Goal: Task Accomplishment & Management: Manage account settings

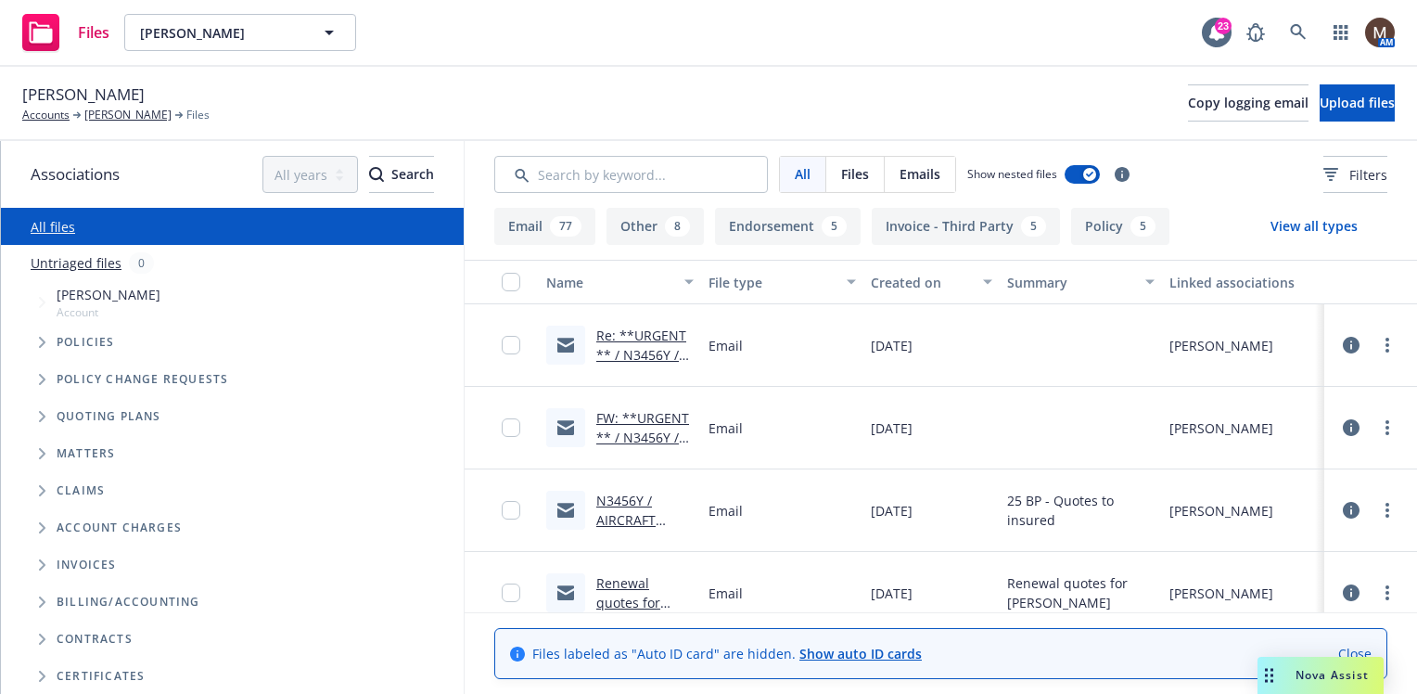
click at [627, 428] on link "FW: **URGENT ** / N3456Y / AIRCRAFT QUOTE / [PERSON_NAME]" at bounding box center [642, 466] width 93 height 115
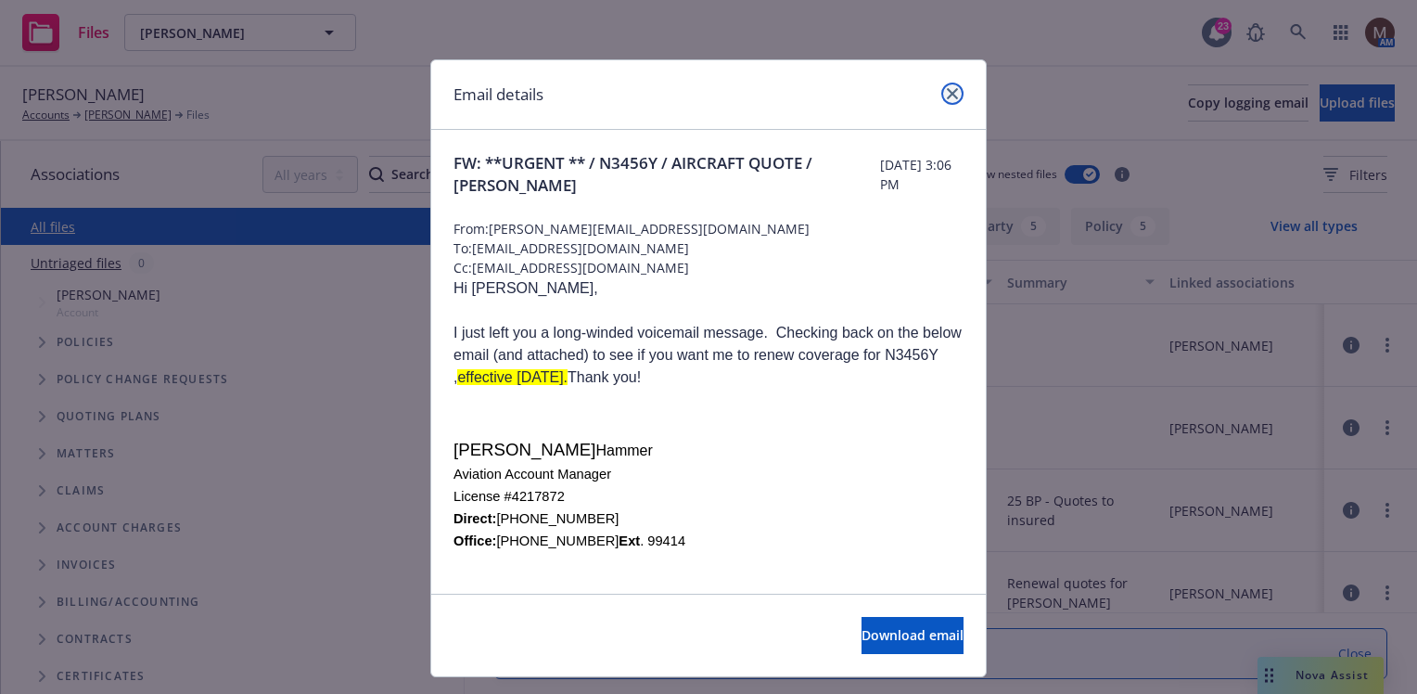
click at [947, 91] on icon "close" at bounding box center [952, 93] width 11 height 11
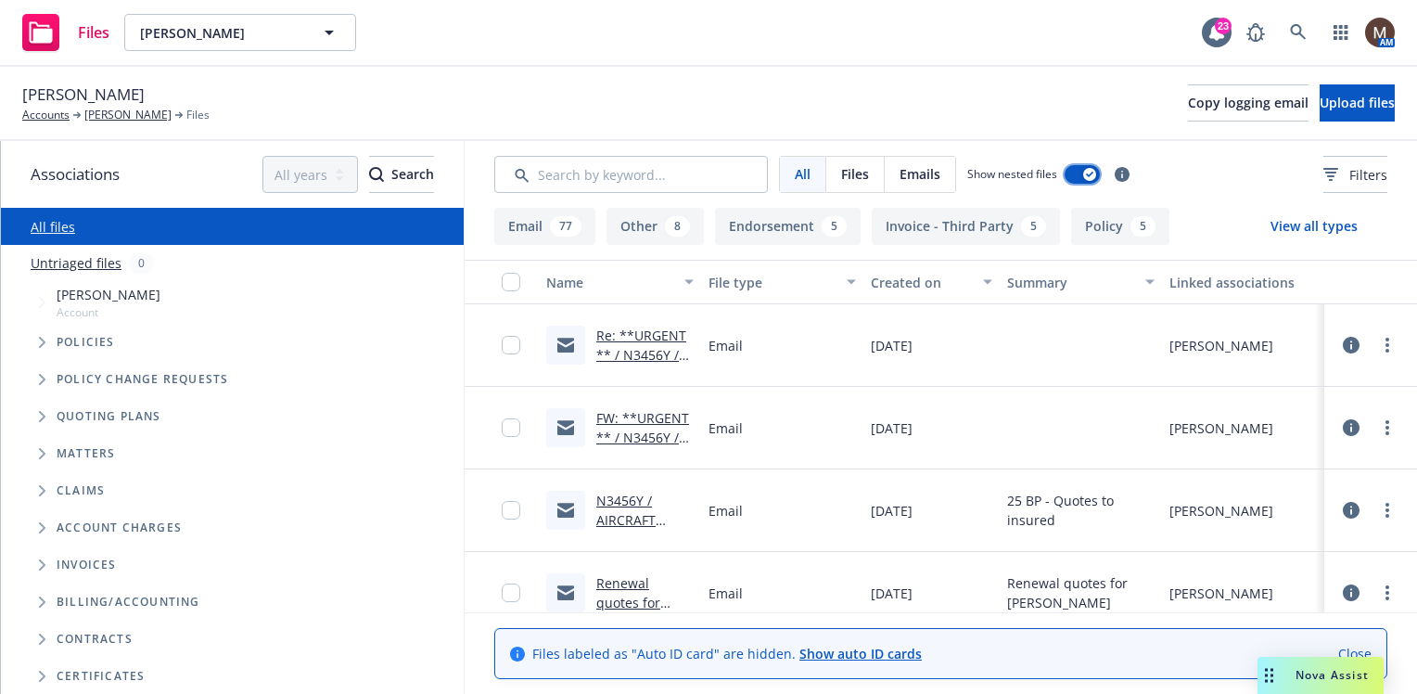
click at [1089, 173] on icon "button" at bounding box center [1089, 175] width 7 height 6
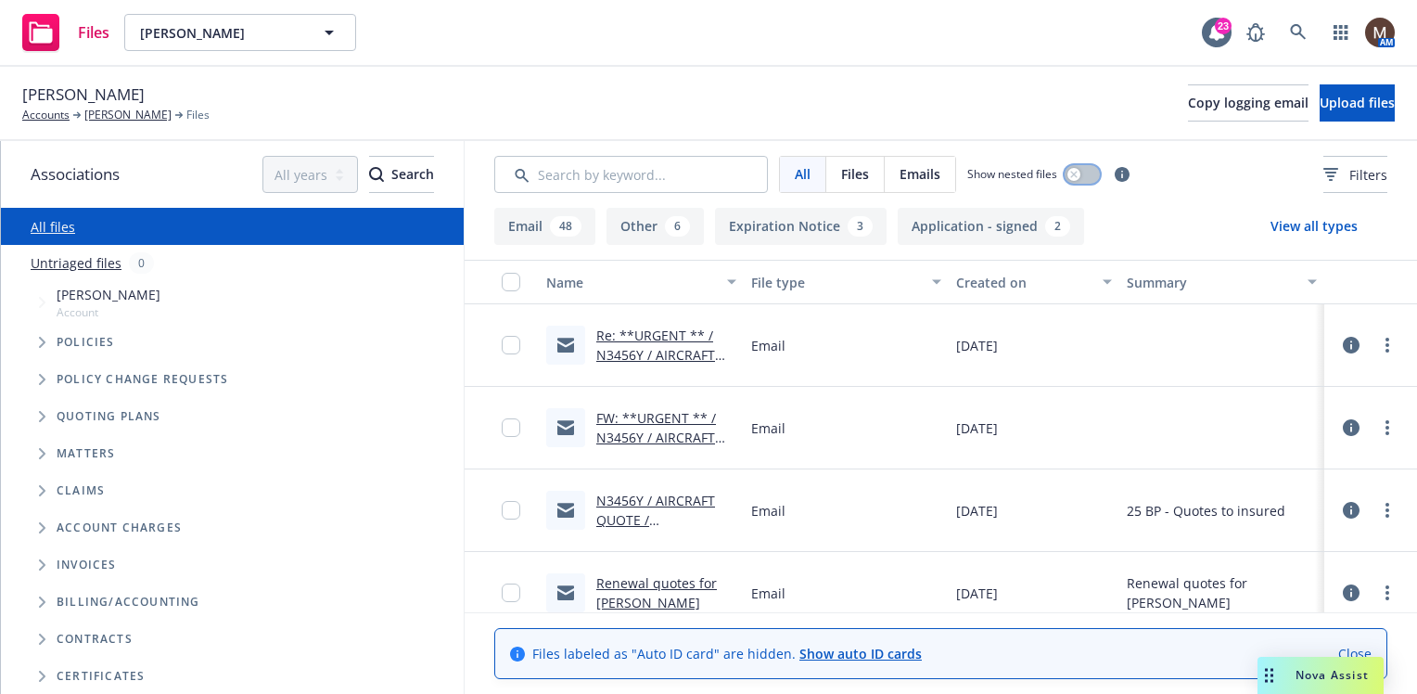
click at [1087, 173] on button "button" at bounding box center [1082, 174] width 35 height 19
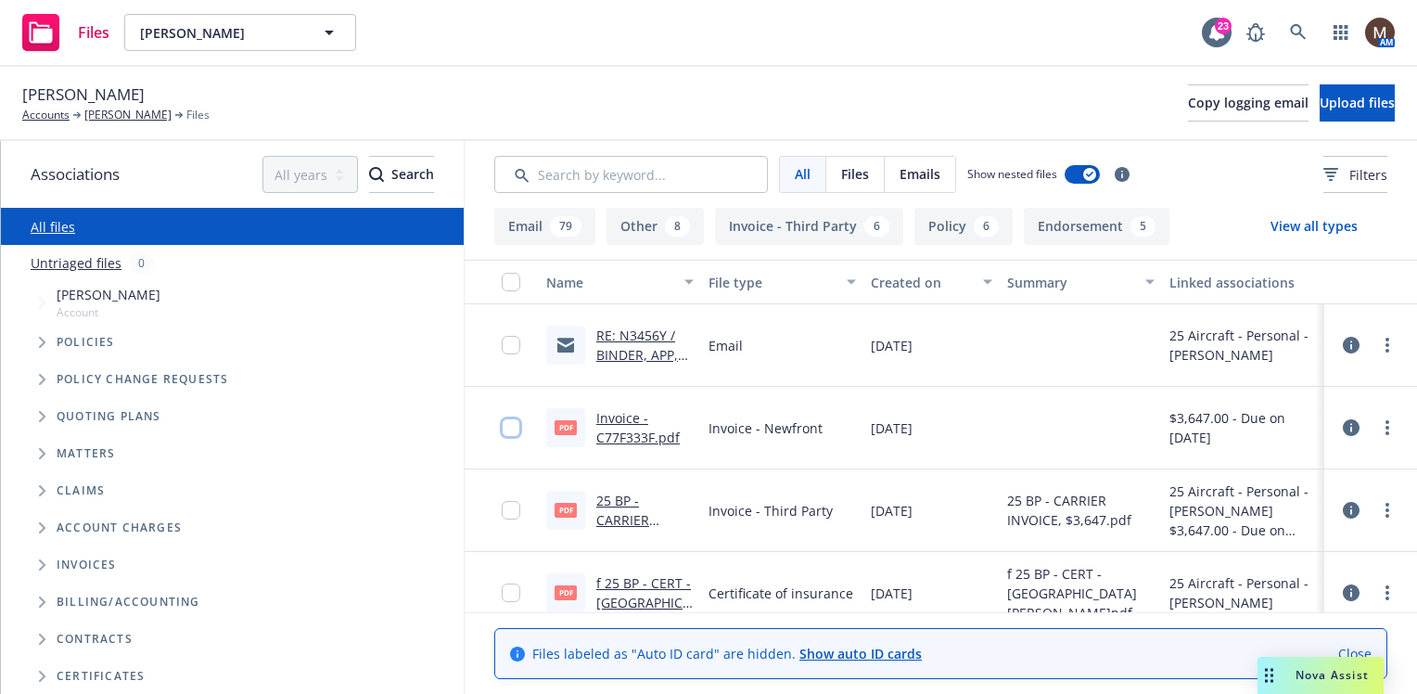
drag, startPoint x: 509, startPoint y: 426, endPoint x: 511, endPoint y: 375, distance: 51.0
click at [509, 425] on input "checkbox" at bounding box center [511, 427] width 19 height 19
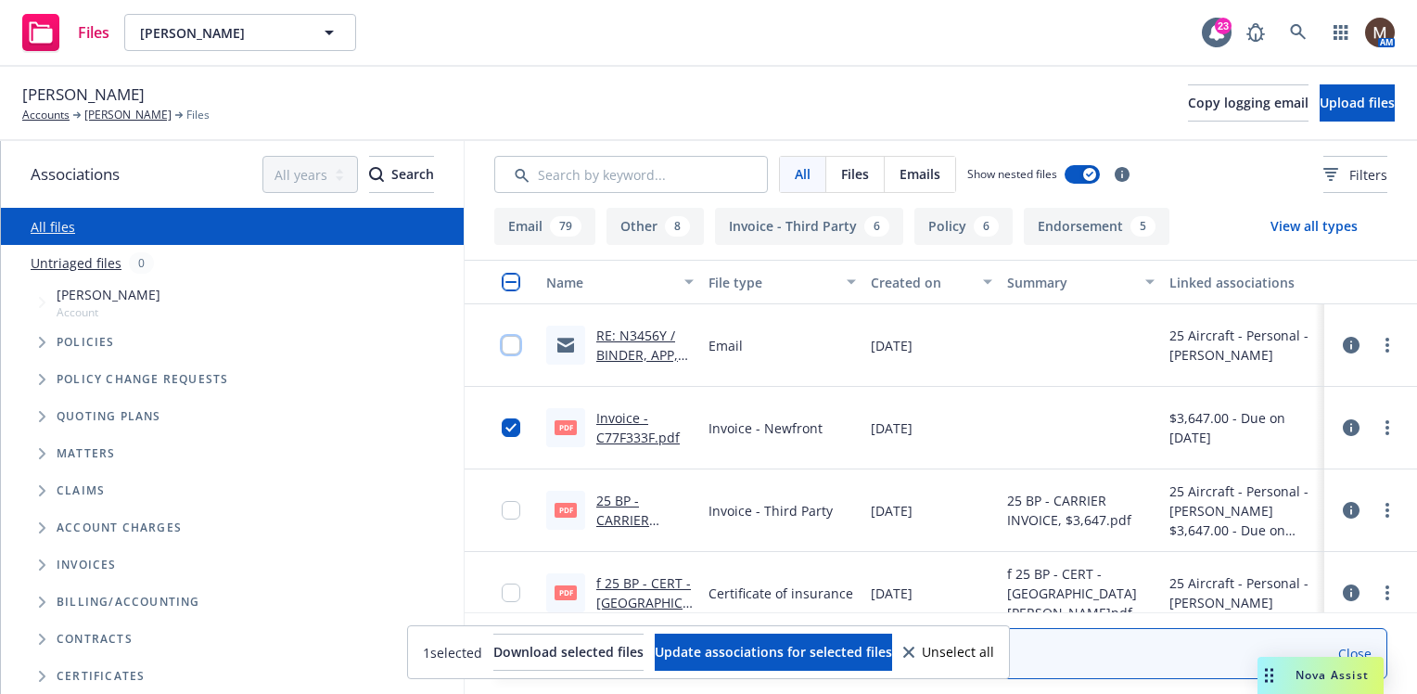
click at [510, 344] on input "checkbox" at bounding box center [511, 345] width 19 height 19
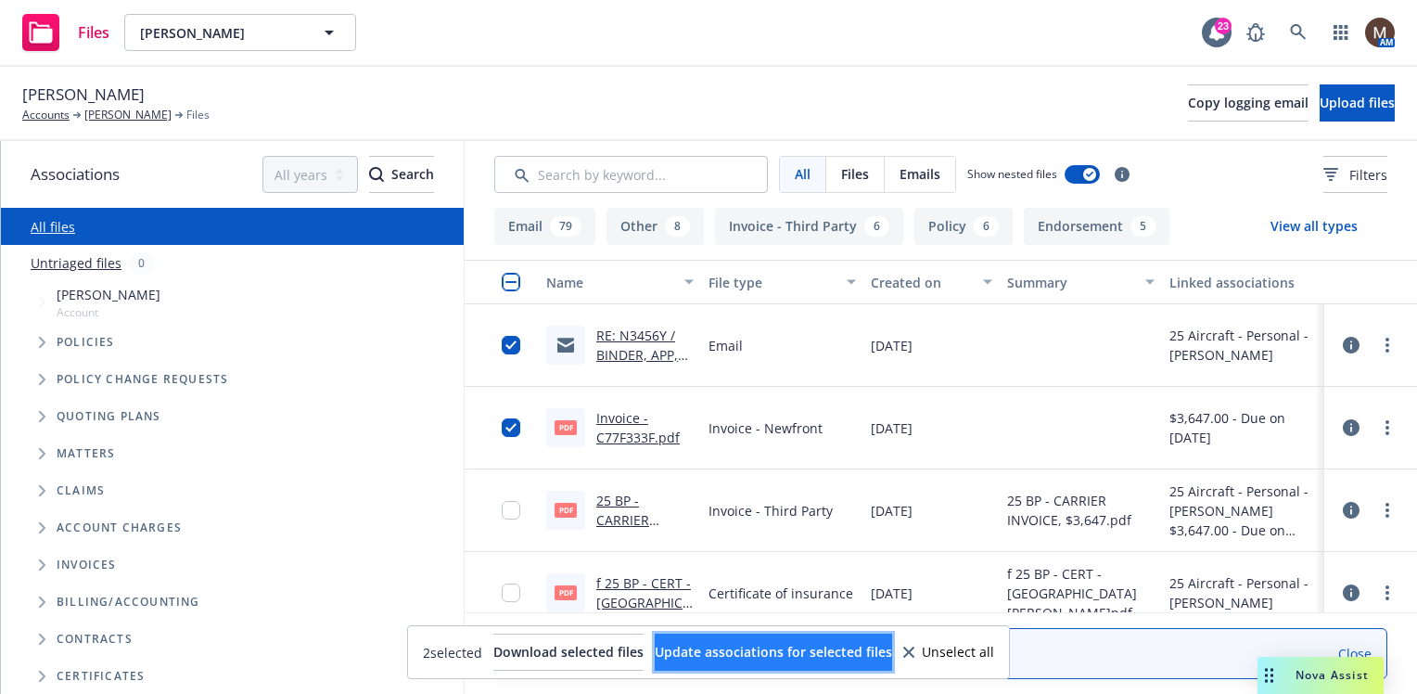
click at [774, 652] on span "Update associations for selected files" at bounding box center [773, 652] width 237 height 18
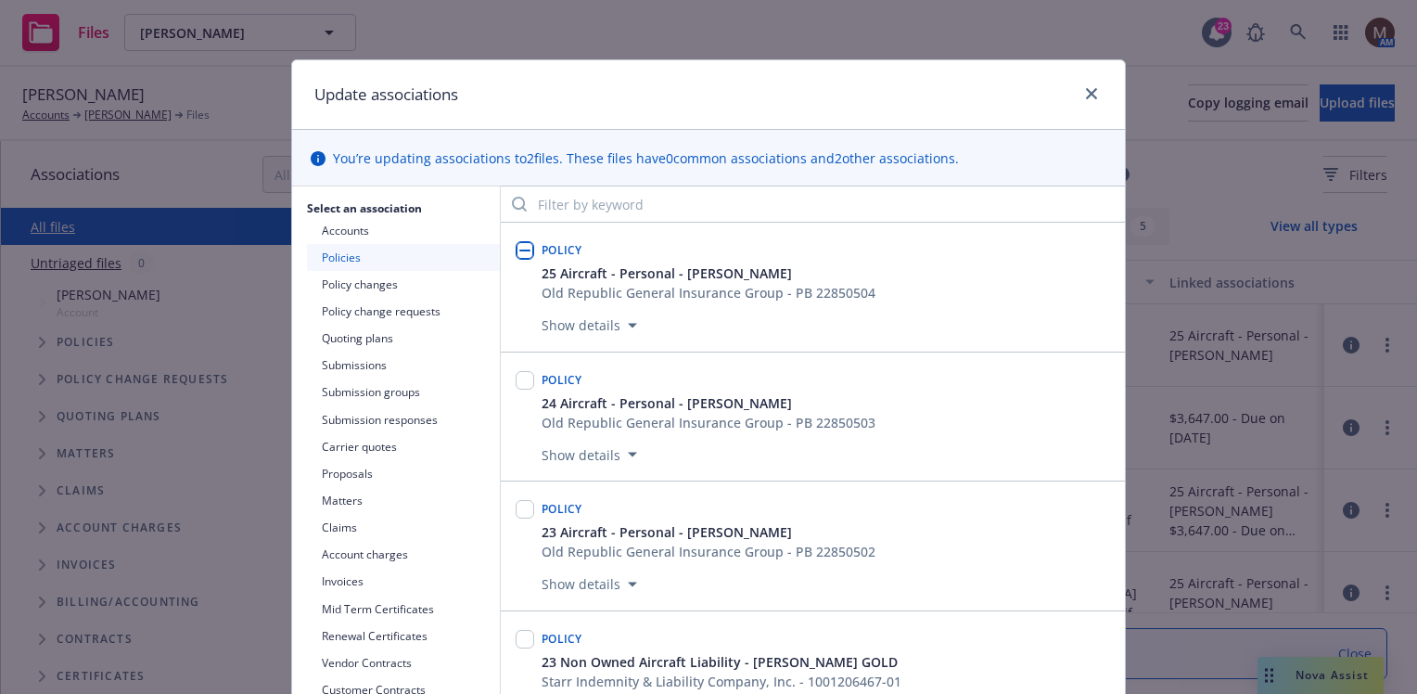
drag, startPoint x: 519, startPoint y: 249, endPoint x: 672, endPoint y: 362, distance: 190.3
click at [519, 250] on input "checkbox" at bounding box center [525, 250] width 19 height 19
checkbox input "true"
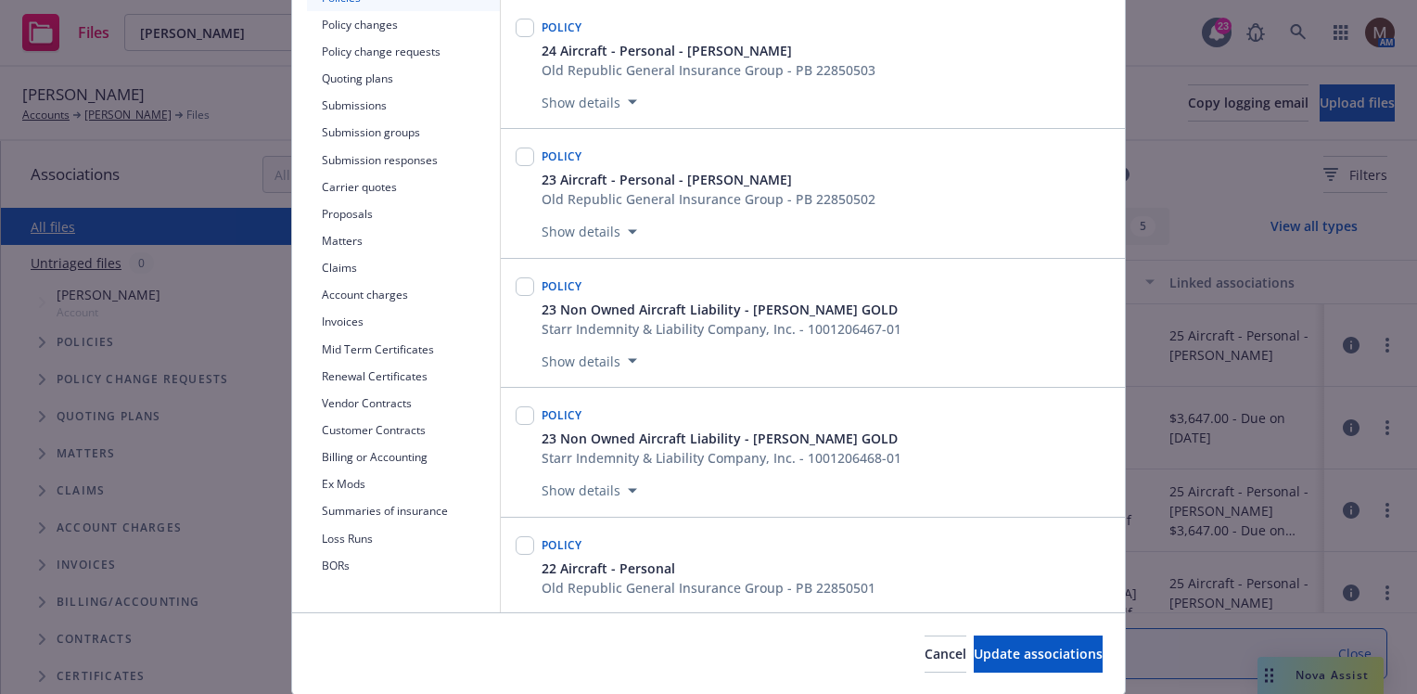
scroll to position [278, 0]
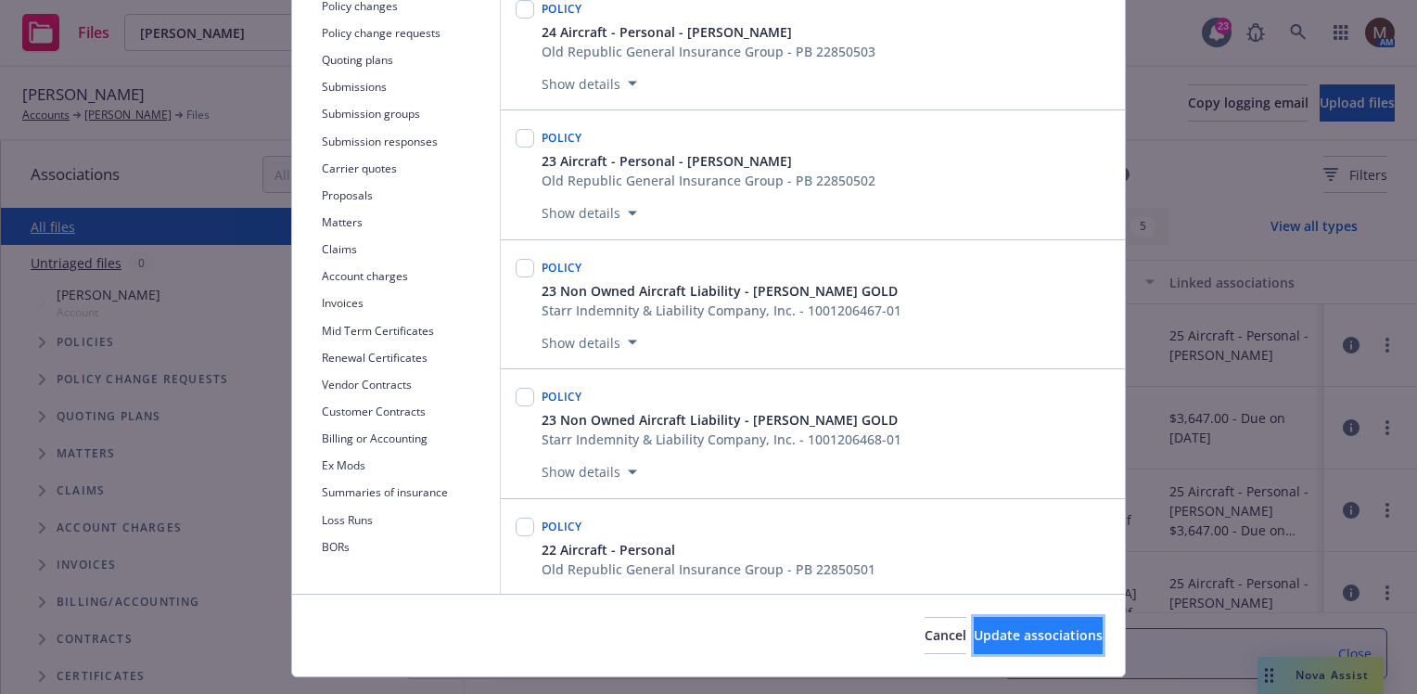
click at [1056, 631] on span "Update associations" at bounding box center [1038, 635] width 129 height 18
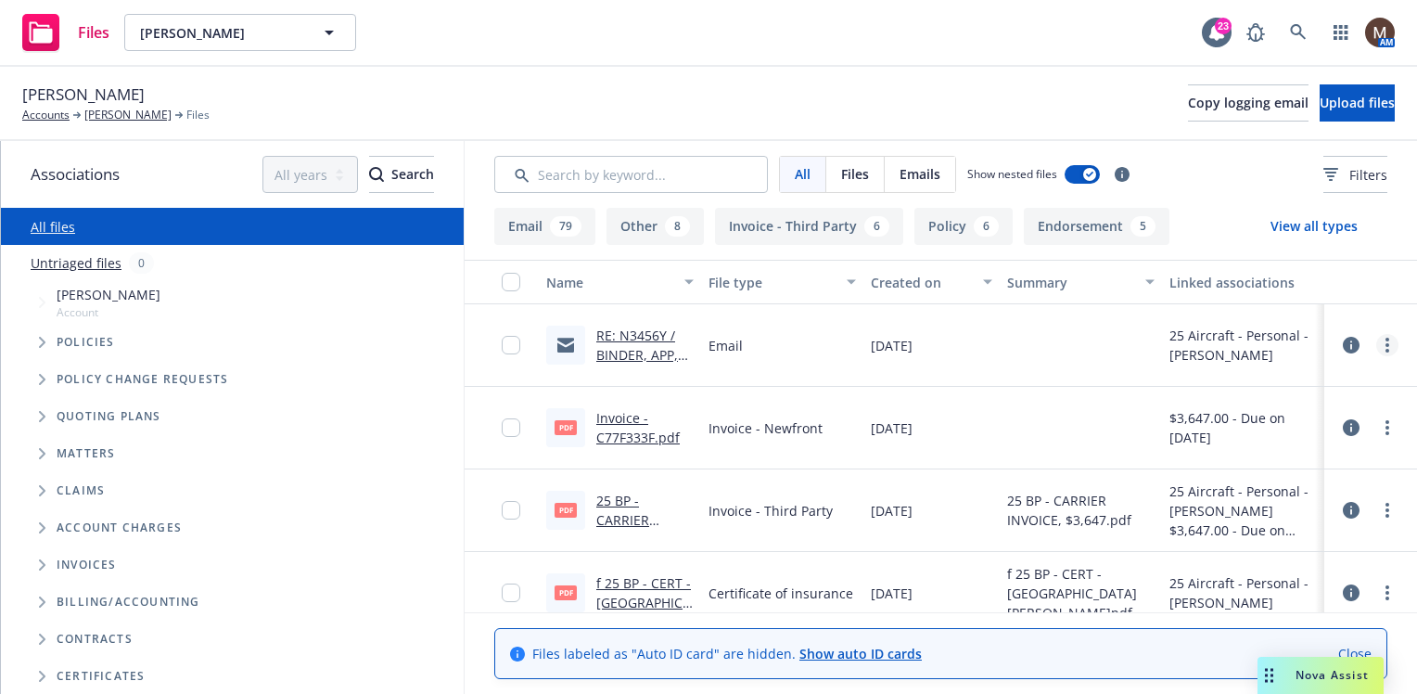
click at [1376, 339] on link "more" at bounding box center [1387, 345] width 22 height 22
click at [1252, 446] on link "Edit" at bounding box center [1291, 457] width 185 height 37
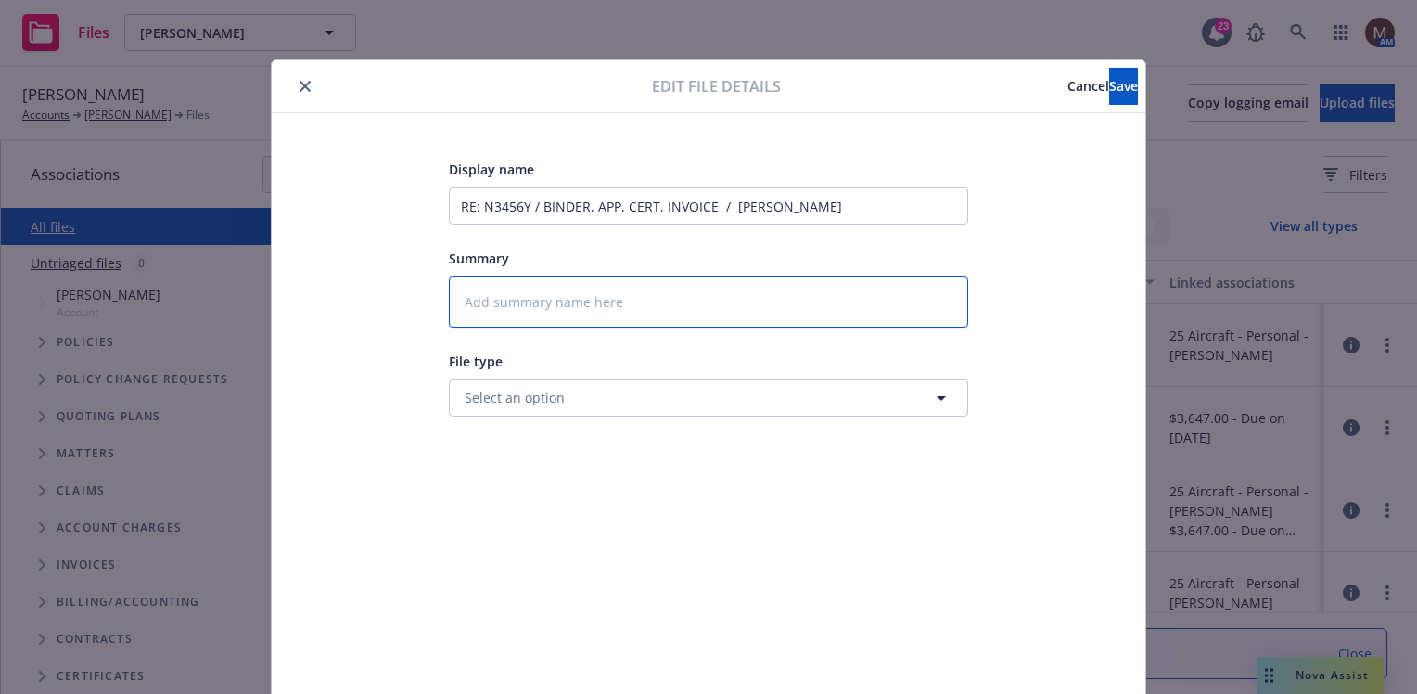
click at [512, 300] on textarea at bounding box center [708, 301] width 519 height 51
type textarea "x"
type textarea "2"
type textarea "x"
type textarea "25"
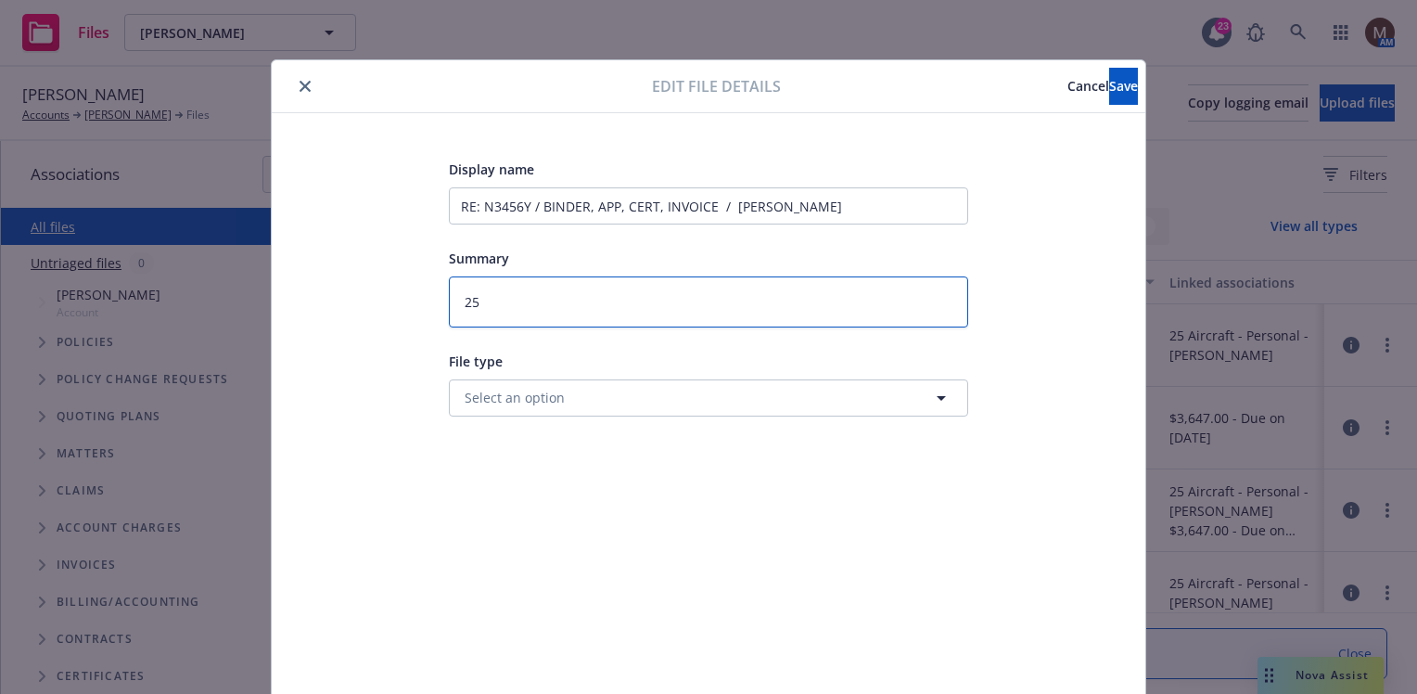
type textarea "x"
type textarea "25"
type textarea "x"
type textarea "25 b"
type textarea "x"
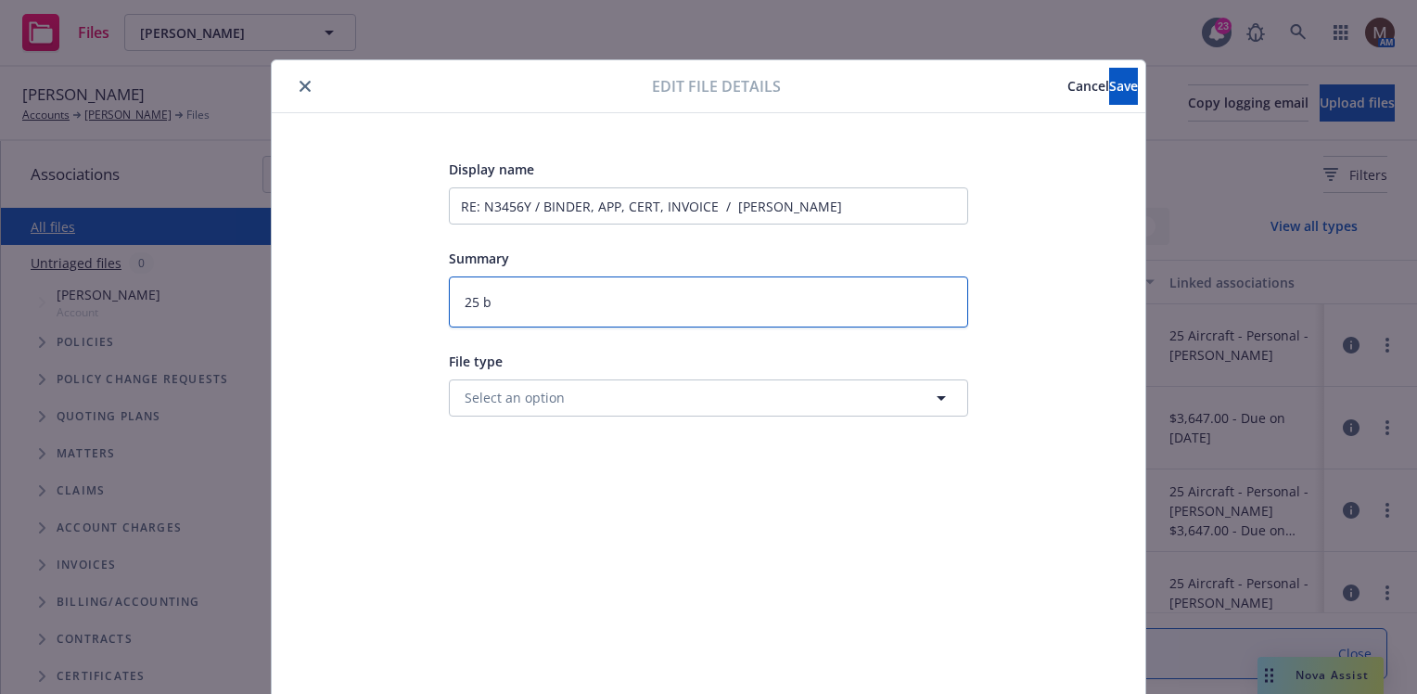
type textarea "25 bP"
type textarea "x"
type textarea "25 bP"
type textarea "x"
type textarea "25 bP -"
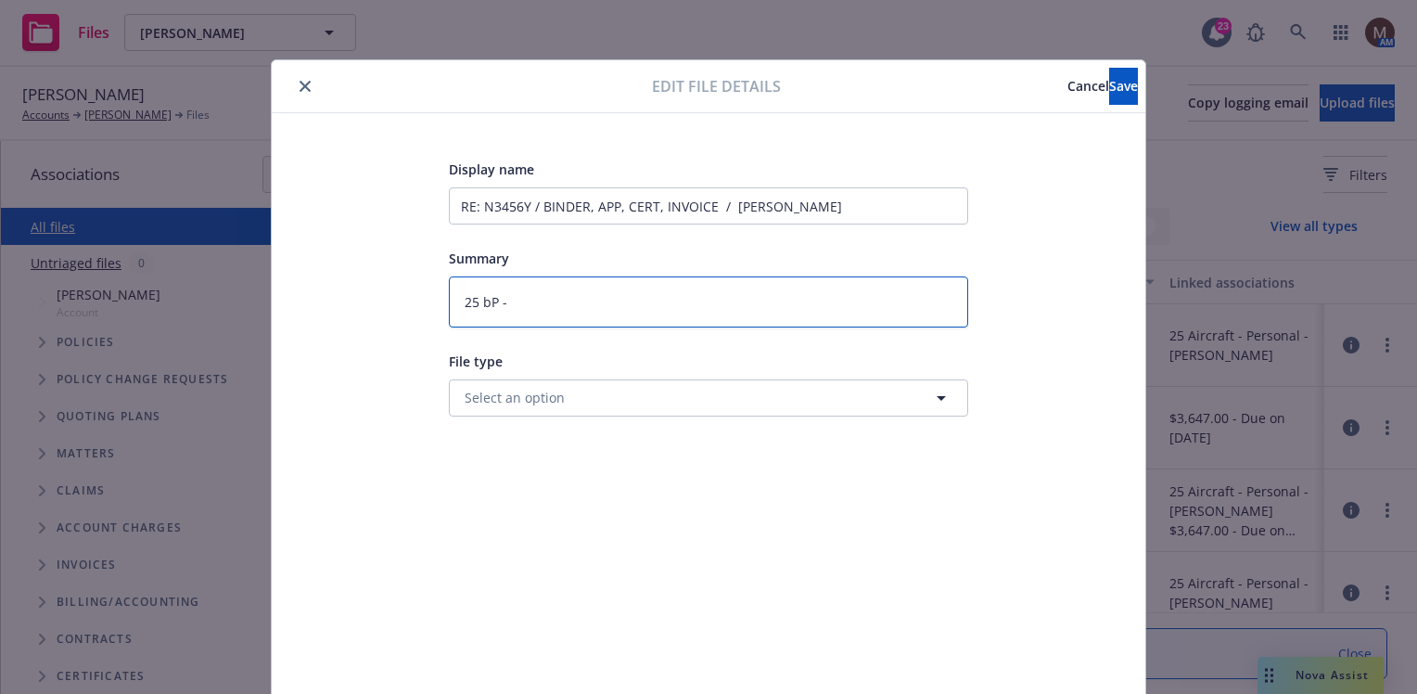
type textarea "x"
type textarea "25 bP -"
type textarea "x"
type textarea "25 bP - B"
type textarea "x"
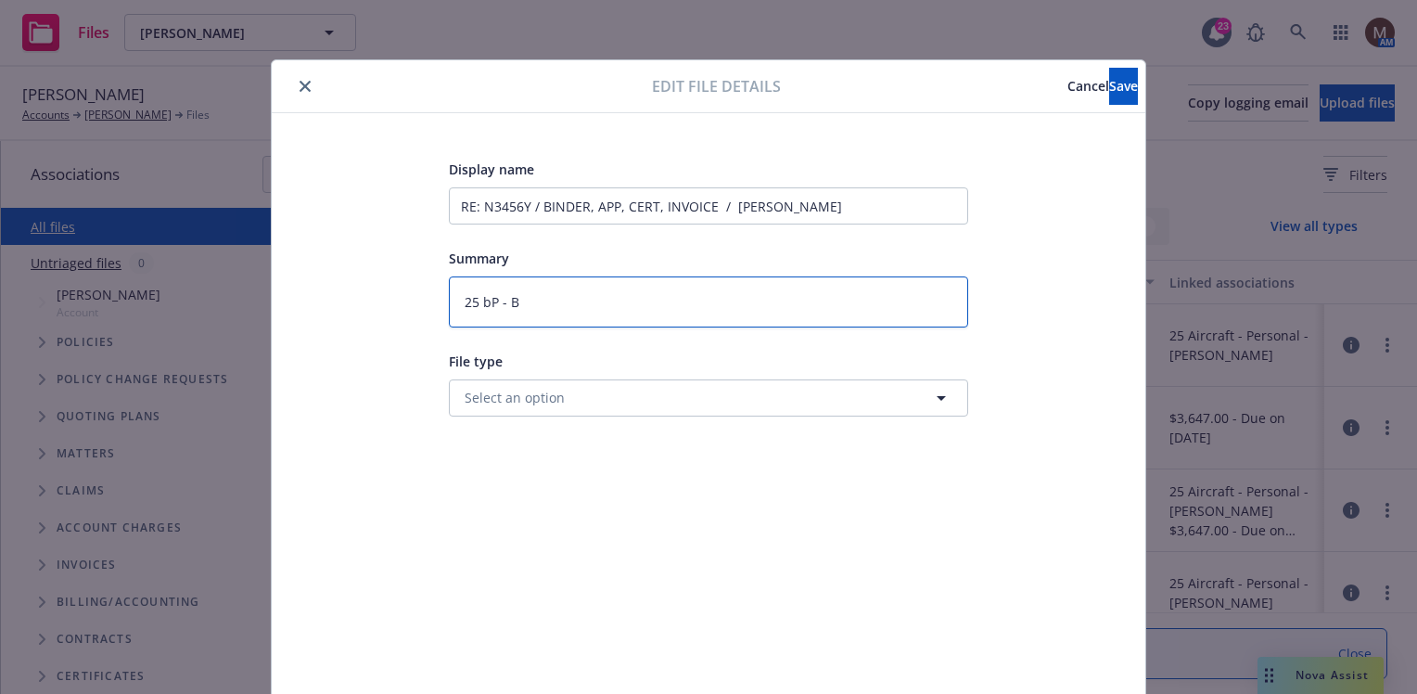
type textarea "25 bP - Bi"
type textarea "x"
type textarea "25 bP - Bin"
type textarea "x"
type textarea "25 bP - Bind"
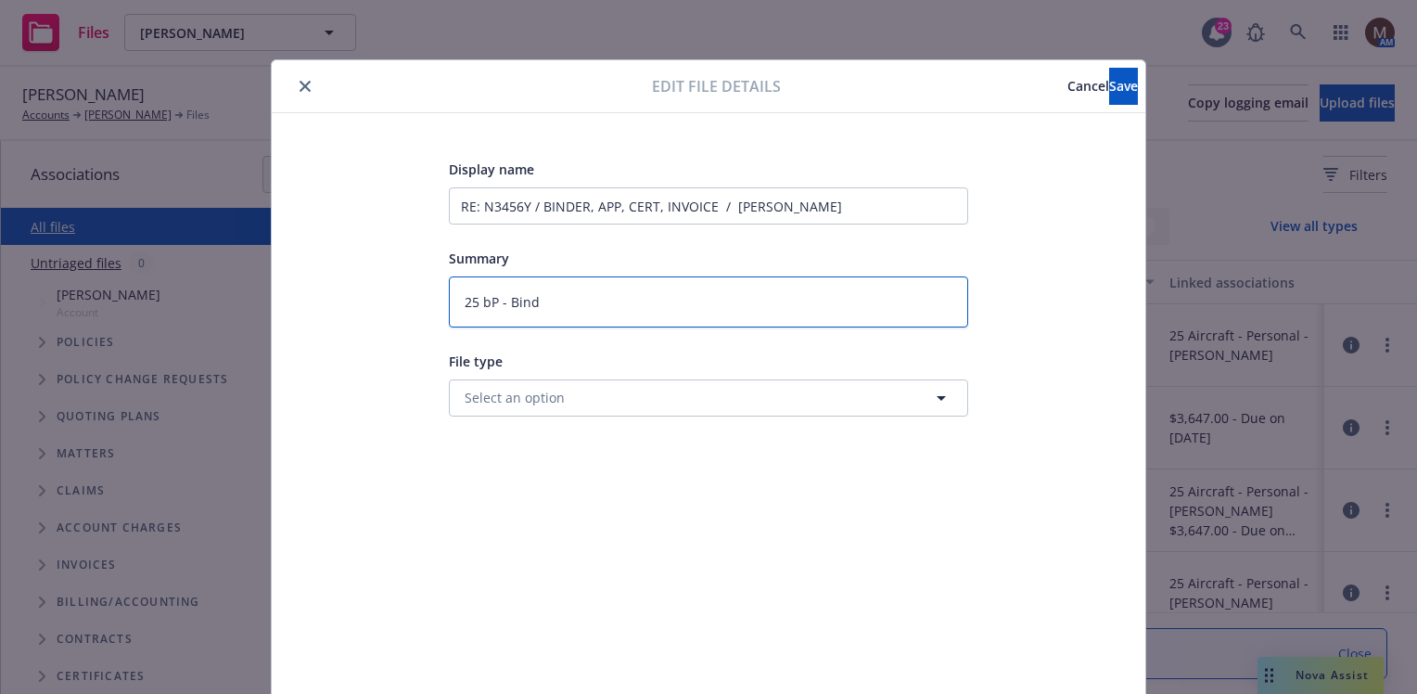
type textarea "x"
type textarea "25 bP - Binder"
type textarea "x"
type textarea "25 bP - Binder,"
type textarea "x"
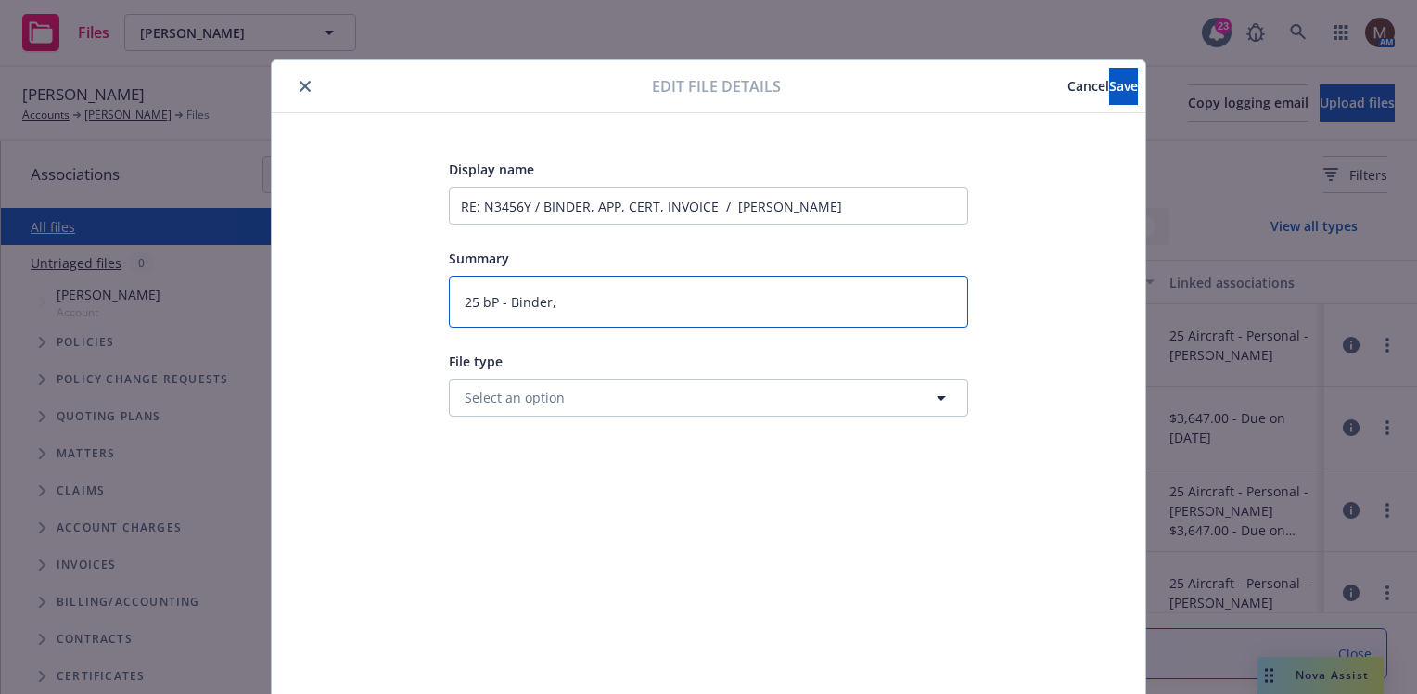
type textarea "25 bP - Binder,"
type textarea "x"
type textarea "25 bP - Binder, A"
type textarea "x"
type textarea "25 bP - Binder, Ap"
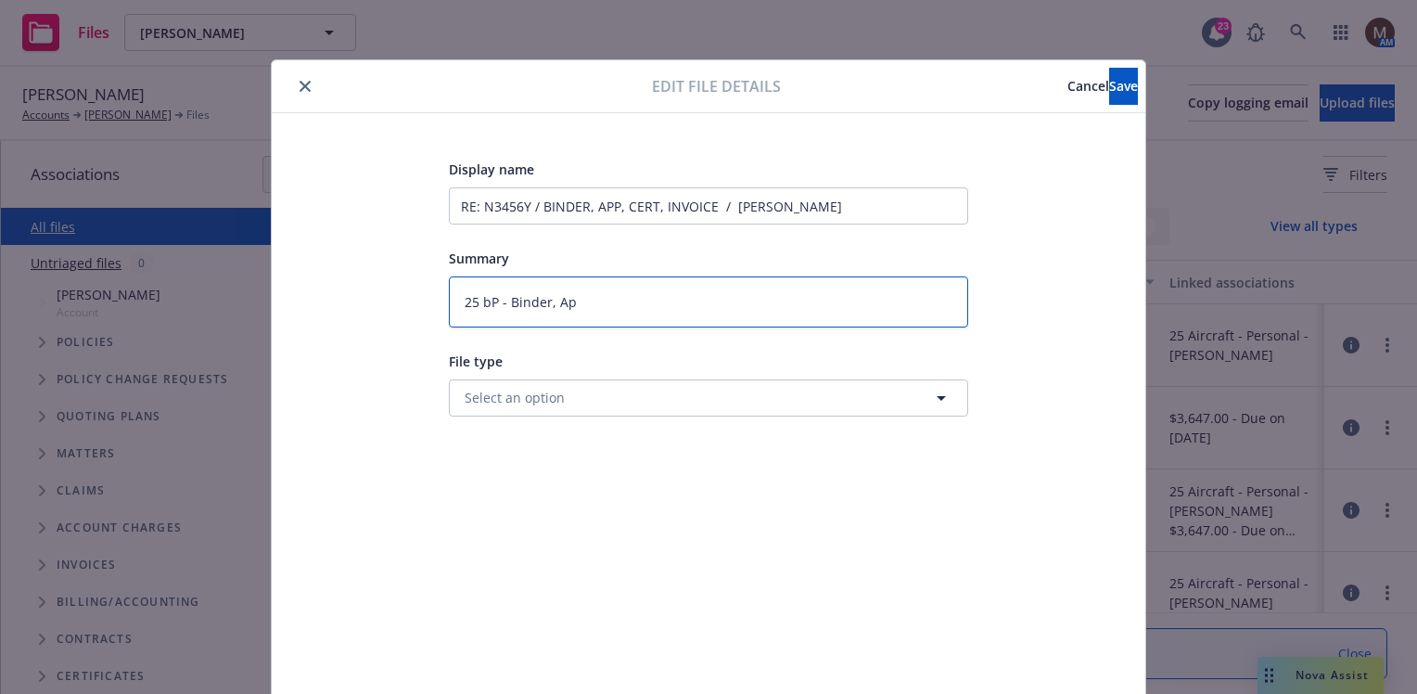
type textarea "x"
type textarea "25 bP - Binder, App"
type textarea "x"
type textarea "25 bP - Binder, App,"
type textarea "x"
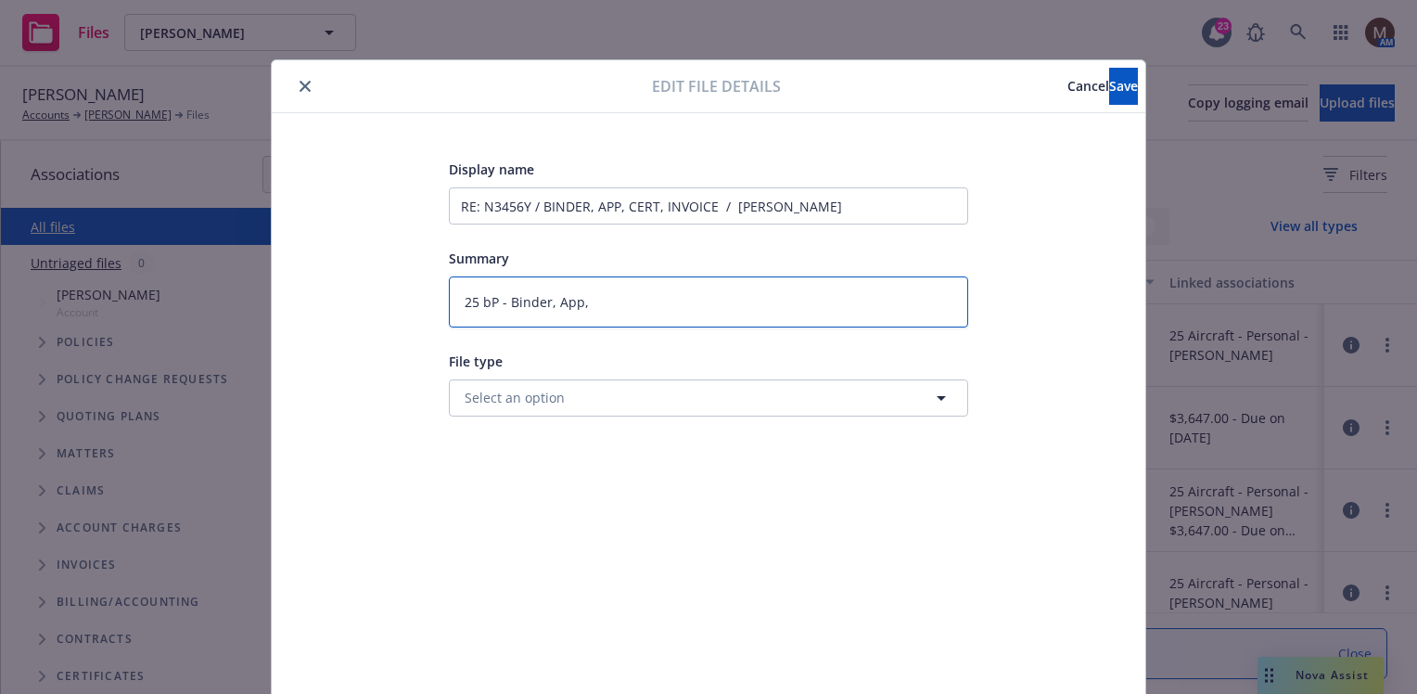
type textarea "25 bP - Binder, App,"
type textarea "x"
type textarea "25 bP - Binder, App, C"
type textarea "x"
type textarea "25 bP - Binder, App, Ce"
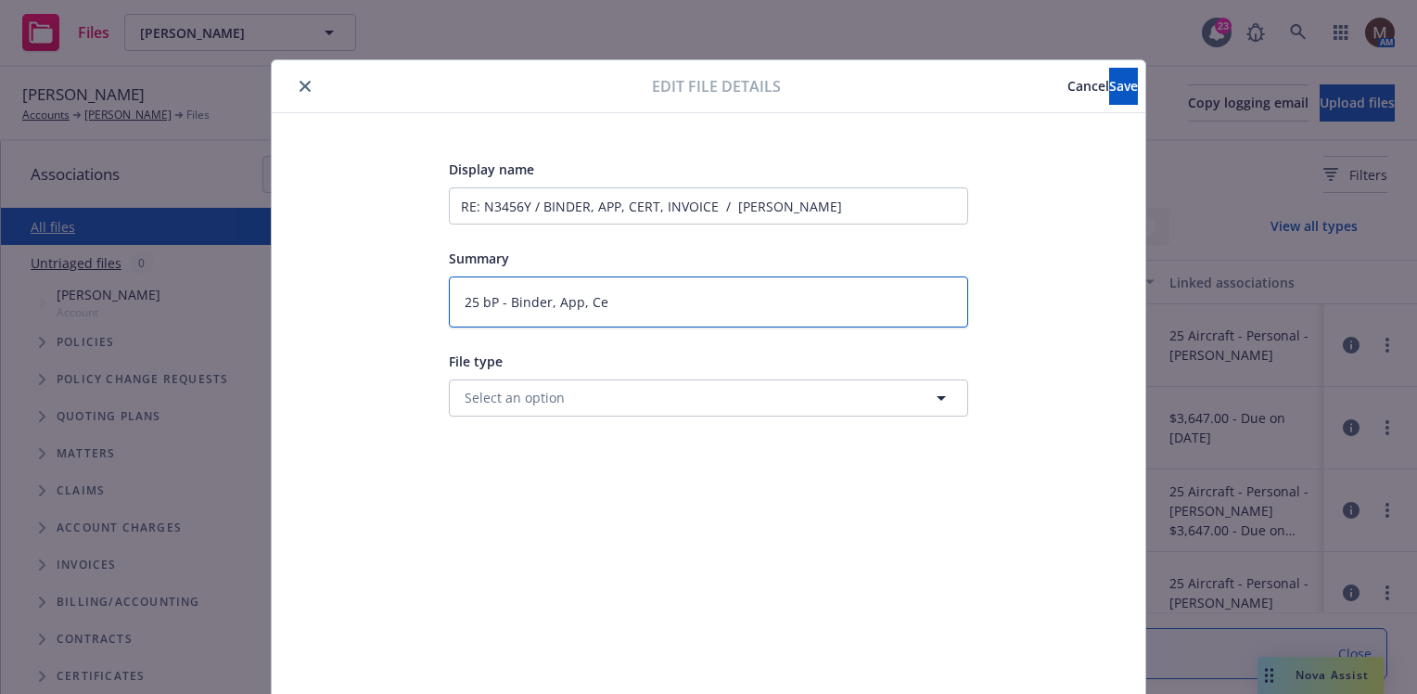
type textarea "x"
type textarea "25 bP - Binder, App, Cer"
type textarea "x"
type textarea "25 bP - Binder, App, Cert"
type textarea "x"
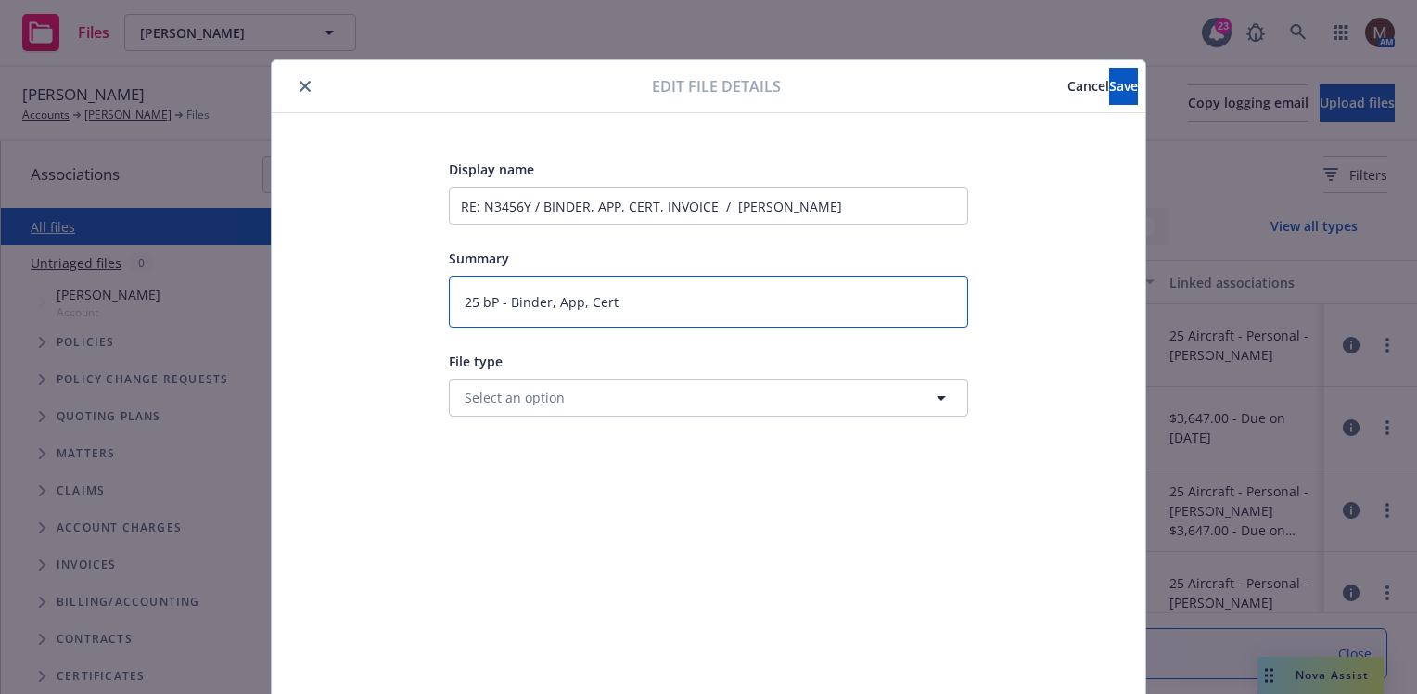
type textarea "25 bP - Binder, App, Cert,"
type textarea "x"
type textarea "25 bP - Binder, App, Cert,"
type textarea "x"
type textarea "25 bP - Binder, App, Cert, I"
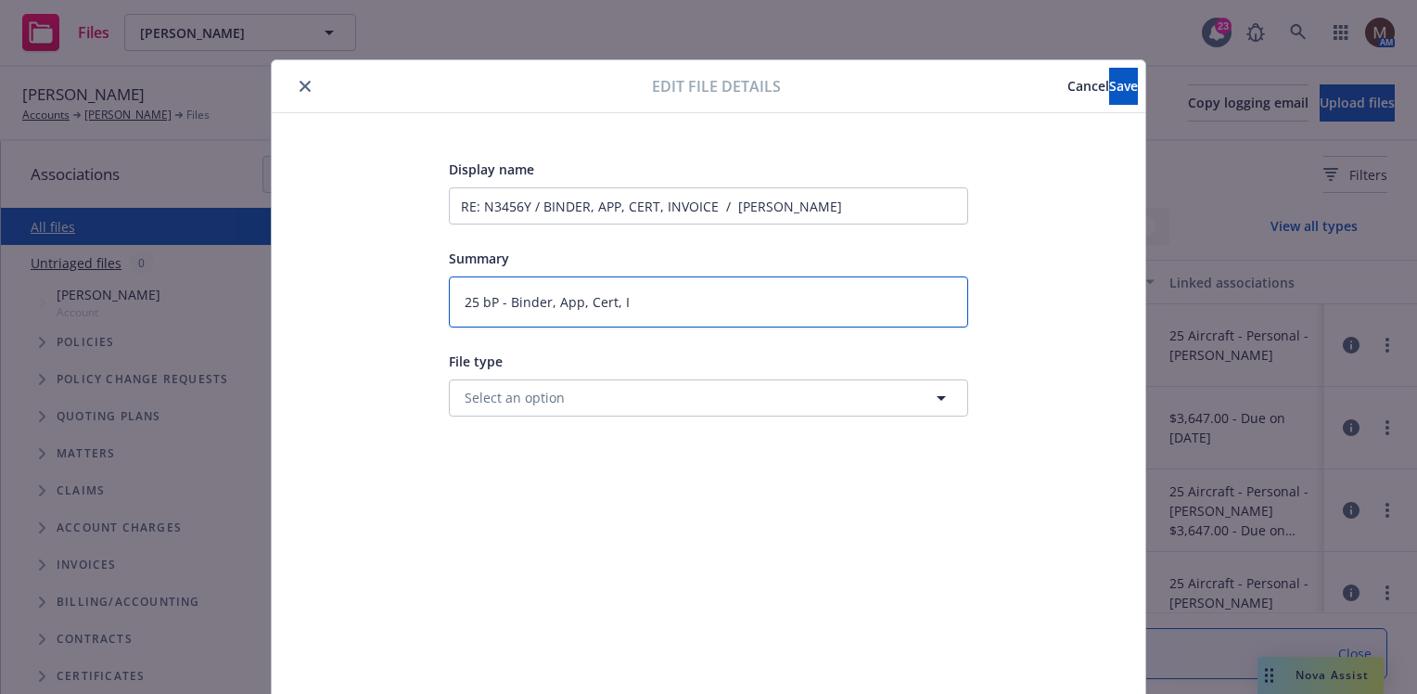
type textarea "x"
type textarea "25 bP - Binder, App, Cert, [GEOGRAPHIC_DATA]"
type textarea "x"
type textarea "25 bP - Binder, App, Cert, INv"
type textarea "x"
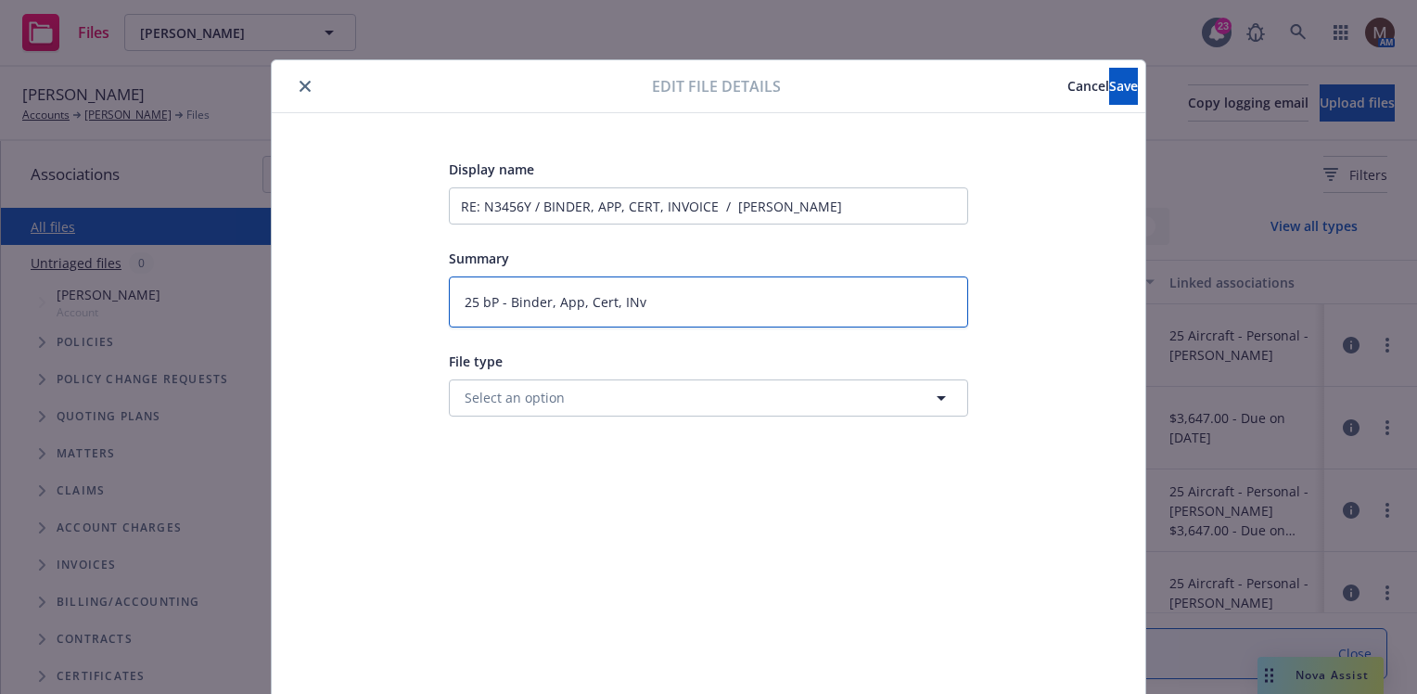
type textarea "25 bP - Binder, App, Cert, INvo"
type textarea "x"
type textarea "25 bP - Binder, App, Cert, INvoi"
type textarea "x"
type textarea "25 bP - Binder, App, Cert, INvo"
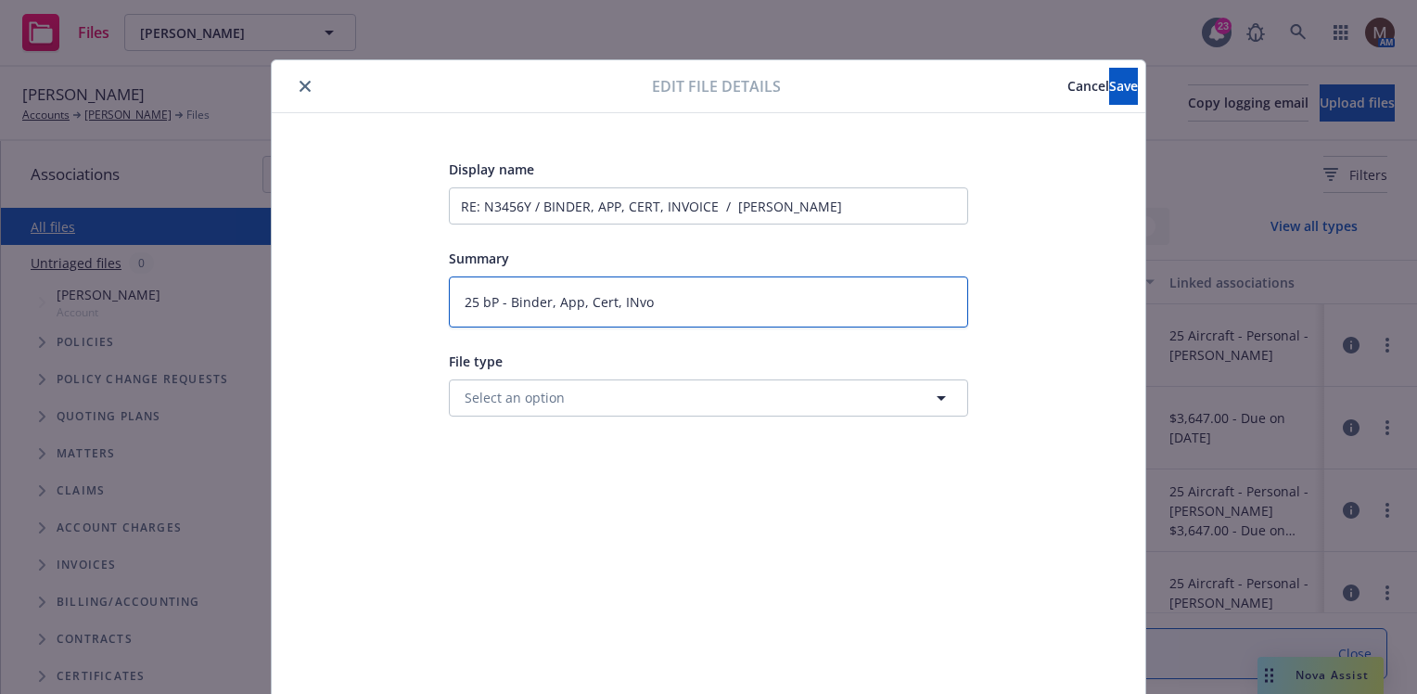
type textarea "x"
type textarea "25 bP - Binder, App, Cert, INv"
type textarea "x"
type textarea "25 bP - Binder, App, Cert, [GEOGRAPHIC_DATA]"
type textarea "x"
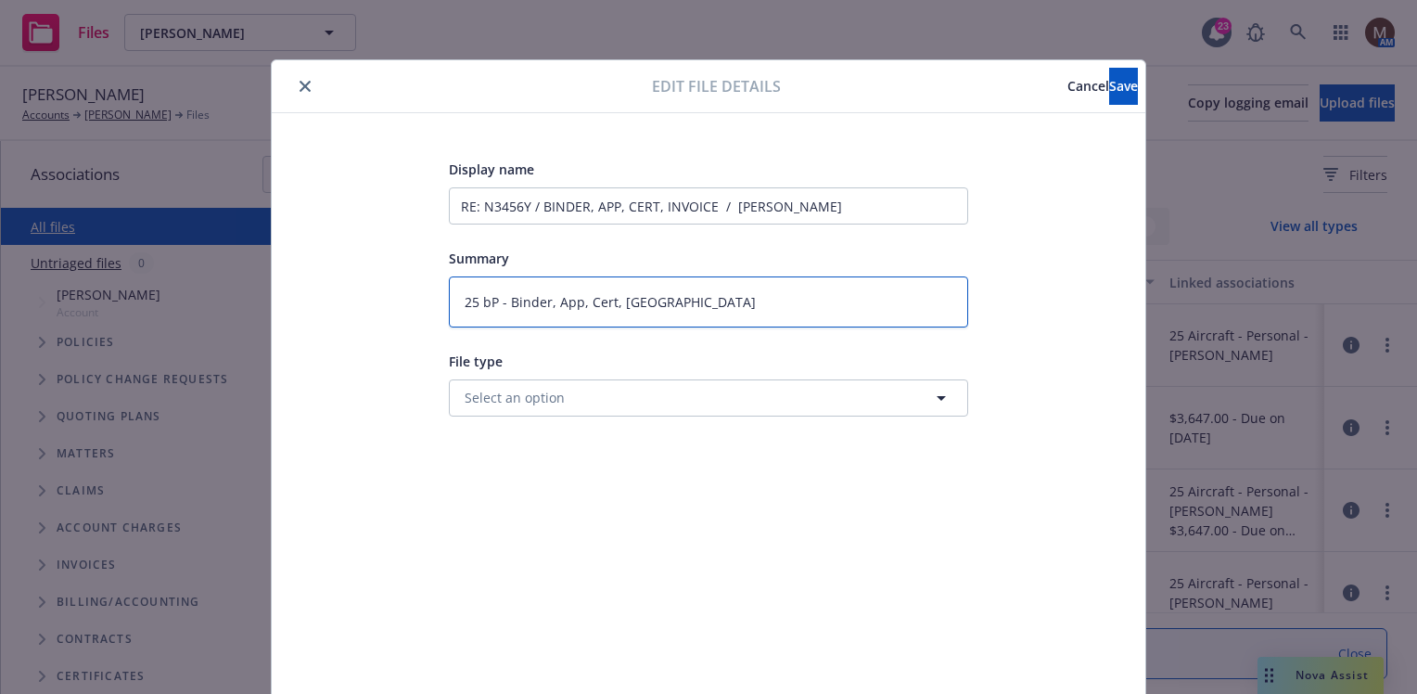
type textarea "25 bP - Binder, App, Cert, I"
type textarea "x"
type textarea "25 bP - Binder, App, Cert, In"
type textarea "x"
type textarea "25 bP - Binder, App, Cert, Inv"
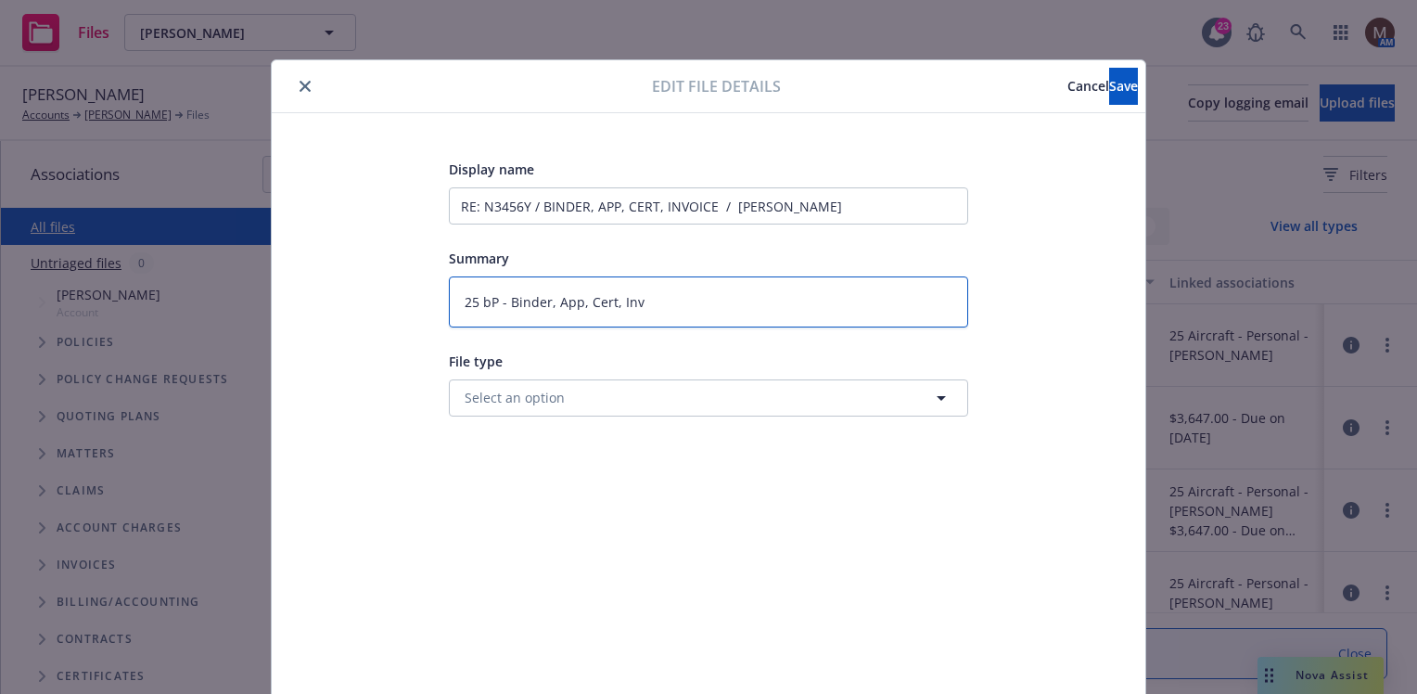
type textarea "x"
type textarea "25 bP - Binder, App, Cert, Invo"
type textarea "x"
type textarea "25 bP - Binder, App, Cert, Invoi"
type textarea "x"
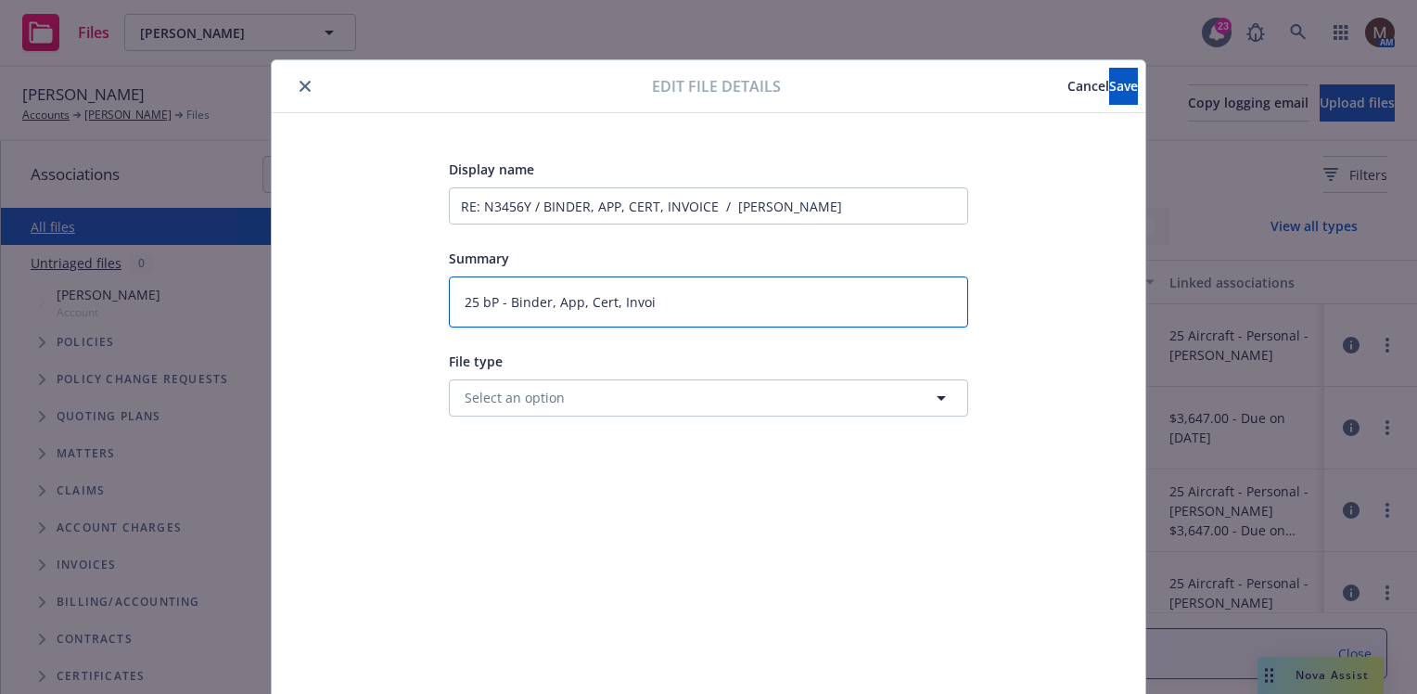
type textarea "25 bP - Binder, App, Cert, Invoic"
type textarea "x"
type textarea "25 bP - Binder, App, Cert, Invoice"
type textarea "x"
type textarea "25 bP - Binder, App, Cert, Invoice"
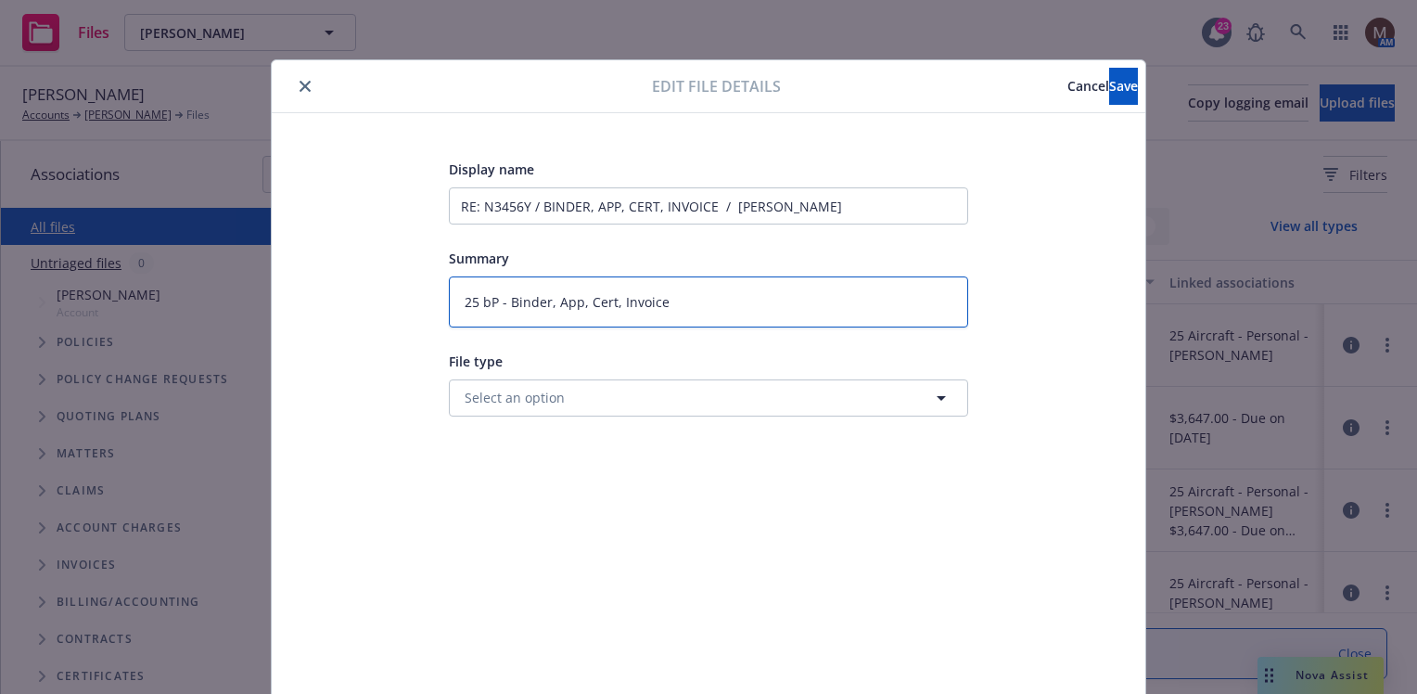
type textarea "x"
type textarea "25 bP - Binder, App, Cert, Invoice t"
type textarea "x"
type textarea "25 bP - Binder, App, Cert, Invoice to"
type textarea "x"
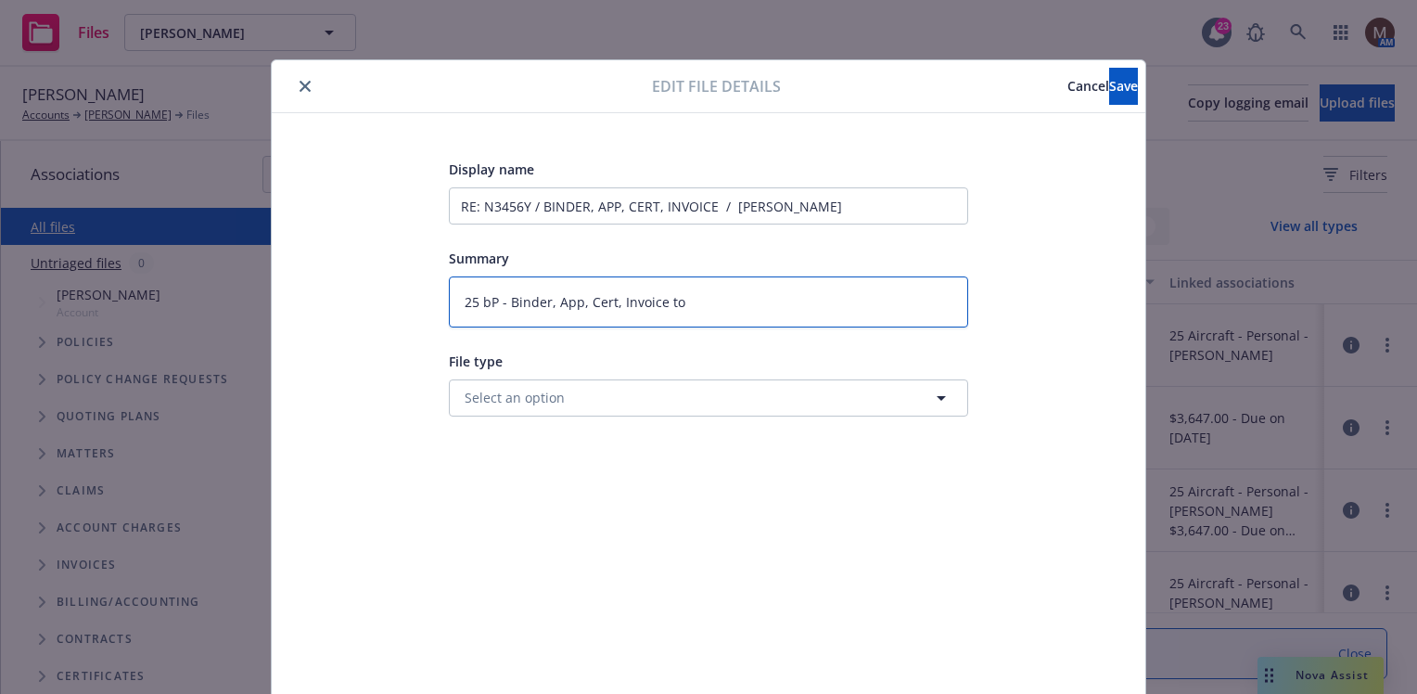
type textarea "25 bP - Binder, App, Cert, Invoice to"
type textarea "x"
type textarea "25 bP - Binder, App, Cert, Invoice to i"
type textarea "x"
type textarea "25 bP - Binder, App, Cert, Invoice to in"
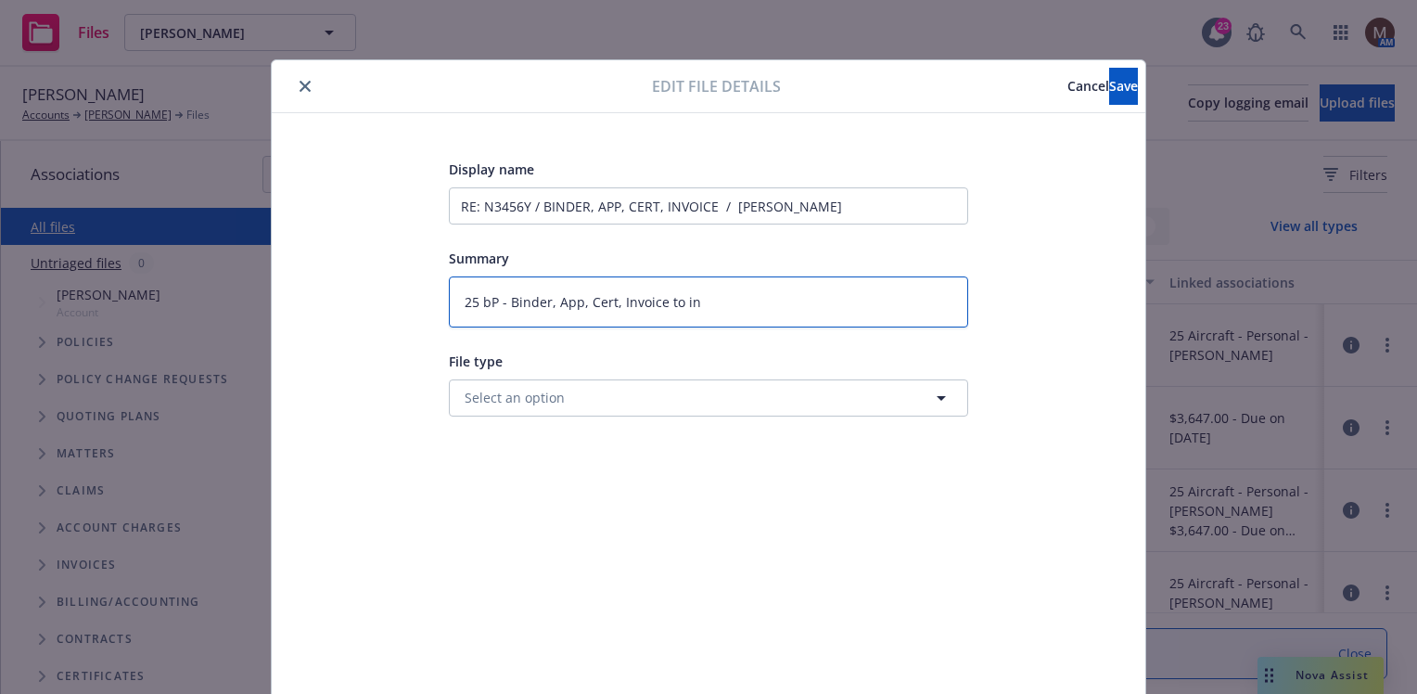
type textarea "x"
type textarea "25 bP - Binder, App, Cert, Invoice to ins"
type textarea "x"
type textarea "25 bP - Binder, App, Cert, Invoice to insu"
type textarea "x"
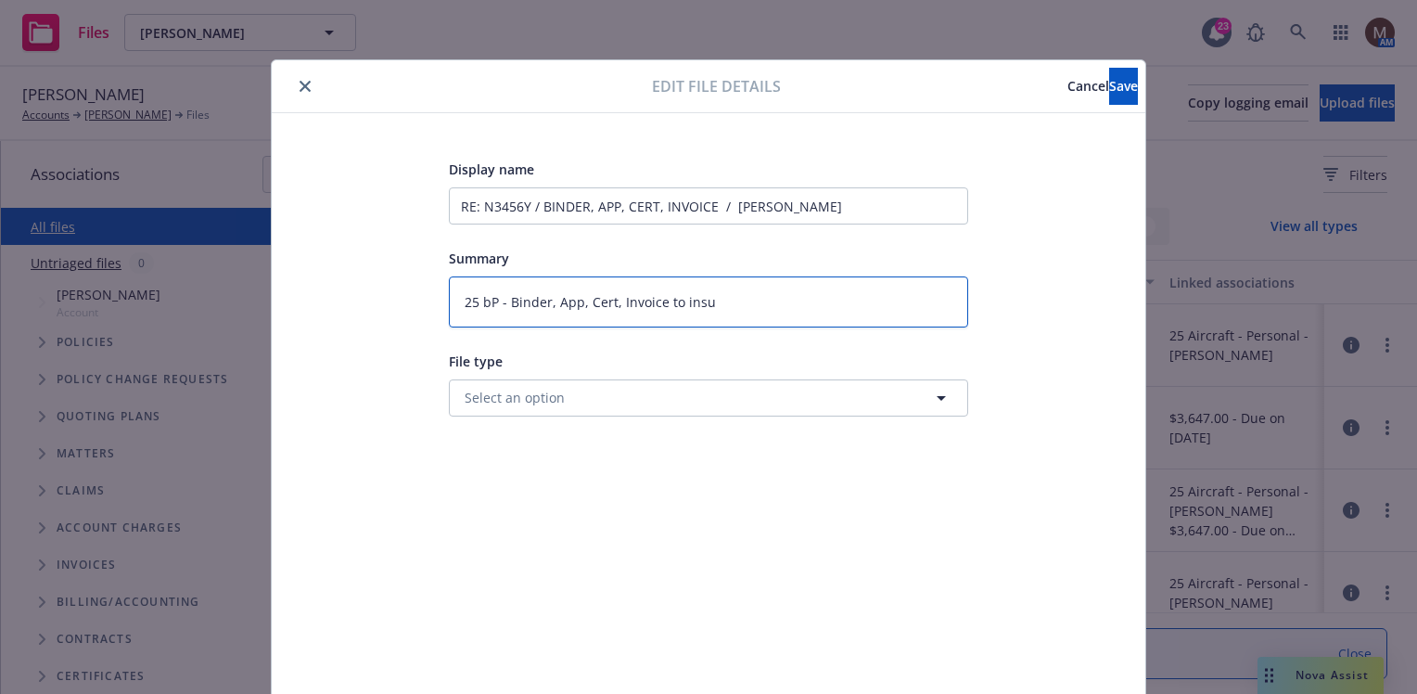
type textarea "25 bP - Binder, App, Cert, Invoice to insur"
type textarea "x"
type textarea "25 bP - Binder, App, Cert, Invoice to insure"
type textarea "x"
type textarea "25 bP - Binder, App, Cert, Invoice to insured"
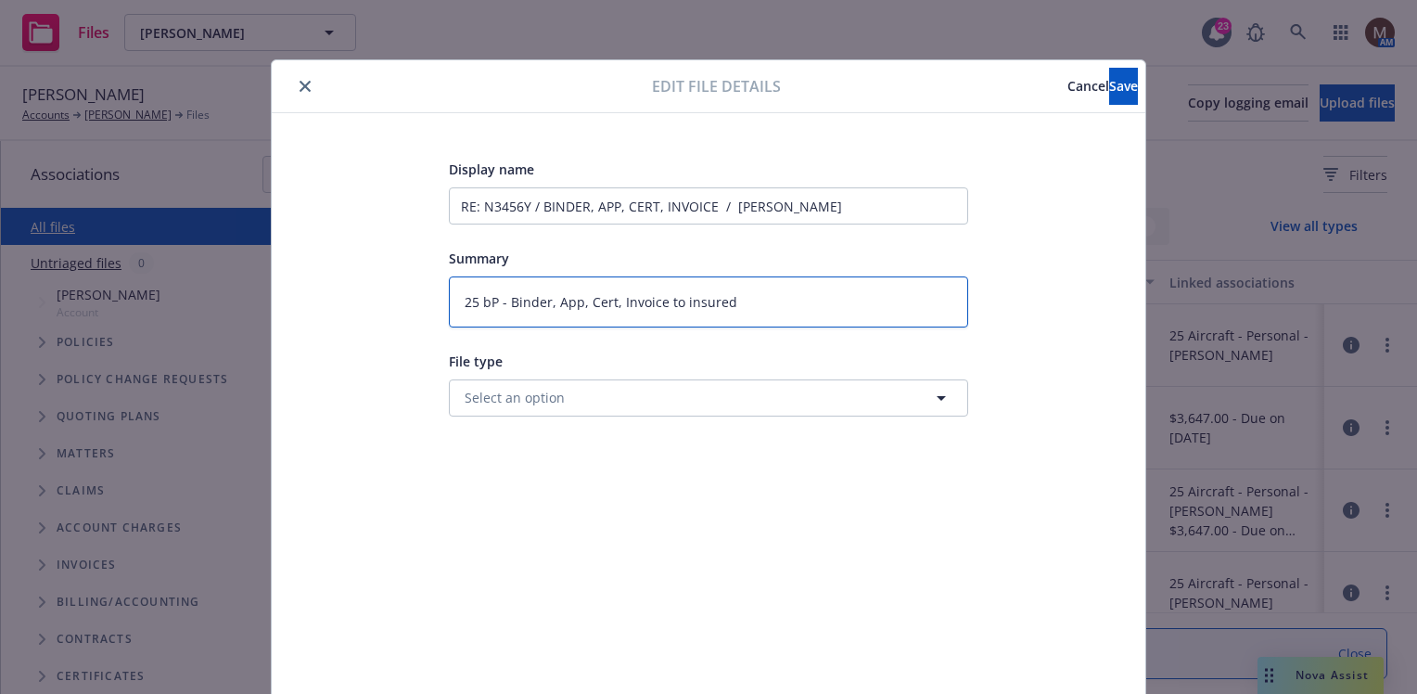
type textarea "x"
type textarea "25 bP - Binder, App, Cert, Invoice to insured"
click at [1109, 80] on span "Save" at bounding box center [1123, 86] width 29 height 18
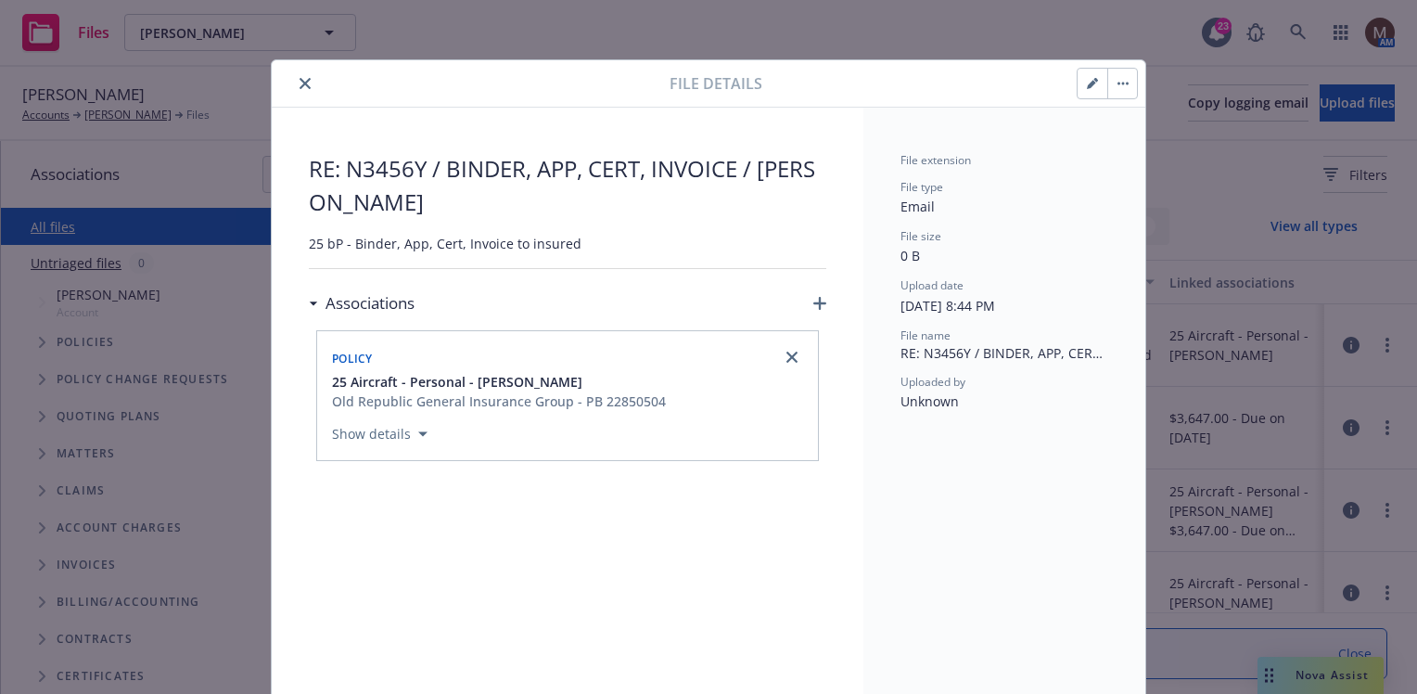
click at [300, 80] on icon "close" at bounding box center [305, 83] width 11 height 11
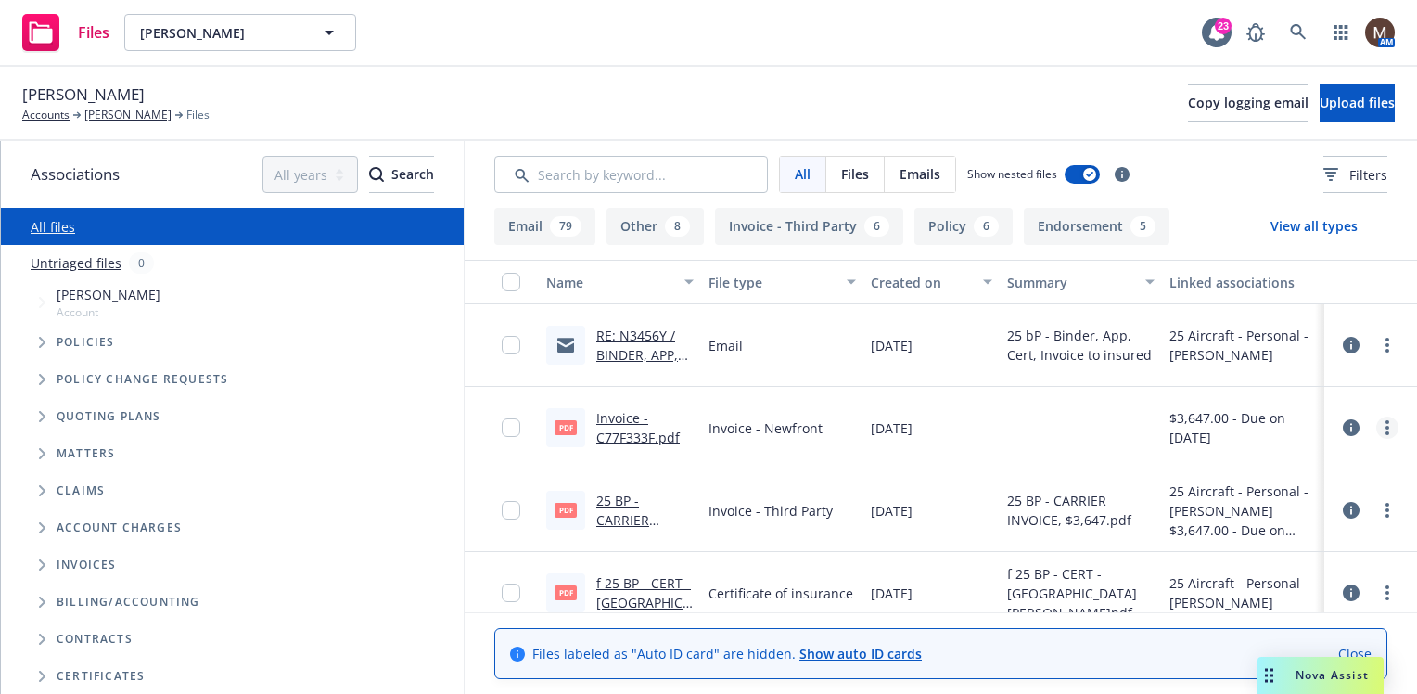
click at [1386, 425] on icon "more" at bounding box center [1388, 427] width 4 height 15
click at [1238, 536] on link "Edit" at bounding box center [1291, 539] width 185 height 37
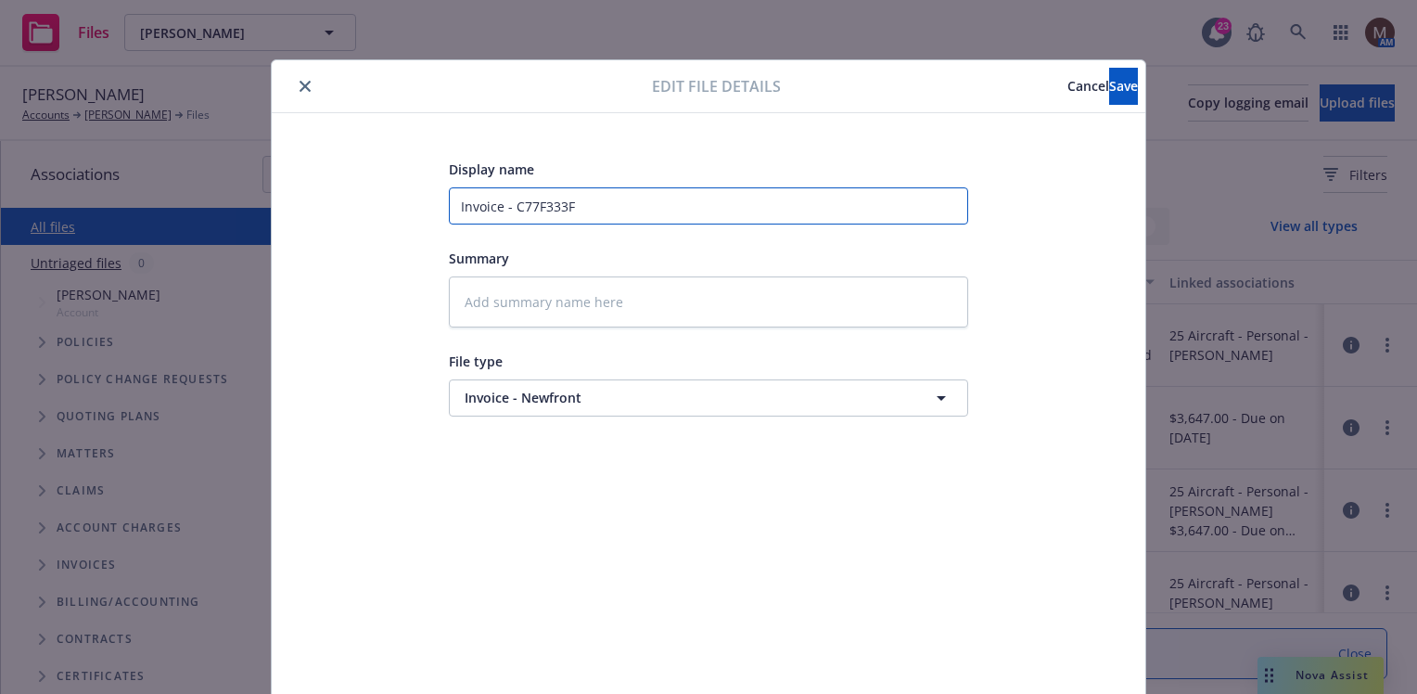
drag, startPoint x: 597, startPoint y: 210, endPoint x: 347, endPoint y: 205, distance: 250.5
click at [341, 206] on div "Display name Invoice - C77F333F Summary File type Invoice - Newfront Invoice - …" at bounding box center [709, 436] width 800 height 557
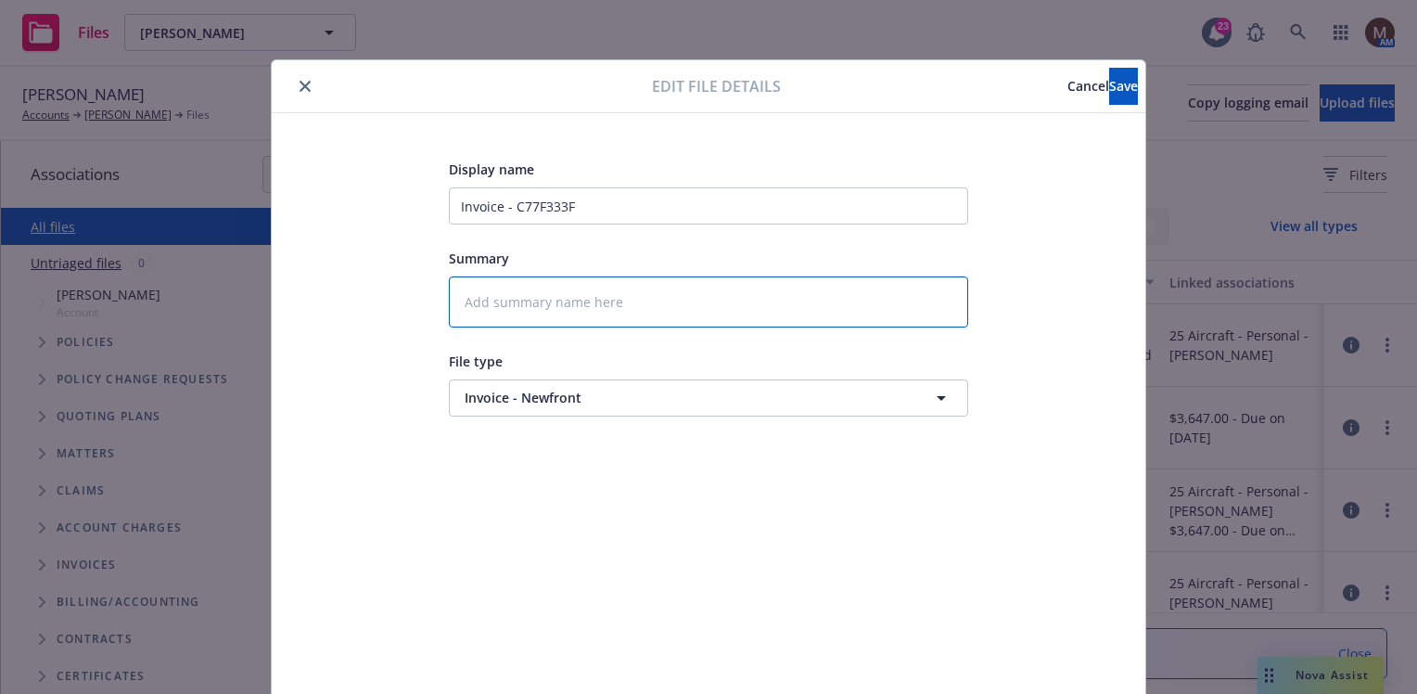
click at [505, 300] on textarea at bounding box center [708, 301] width 519 height 51
paste textarea "Invoice - C77F333F"
type textarea "x"
type textarea "Invoice - C77F333F"
click at [1109, 87] on span "Save" at bounding box center [1123, 86] width 29 height 18
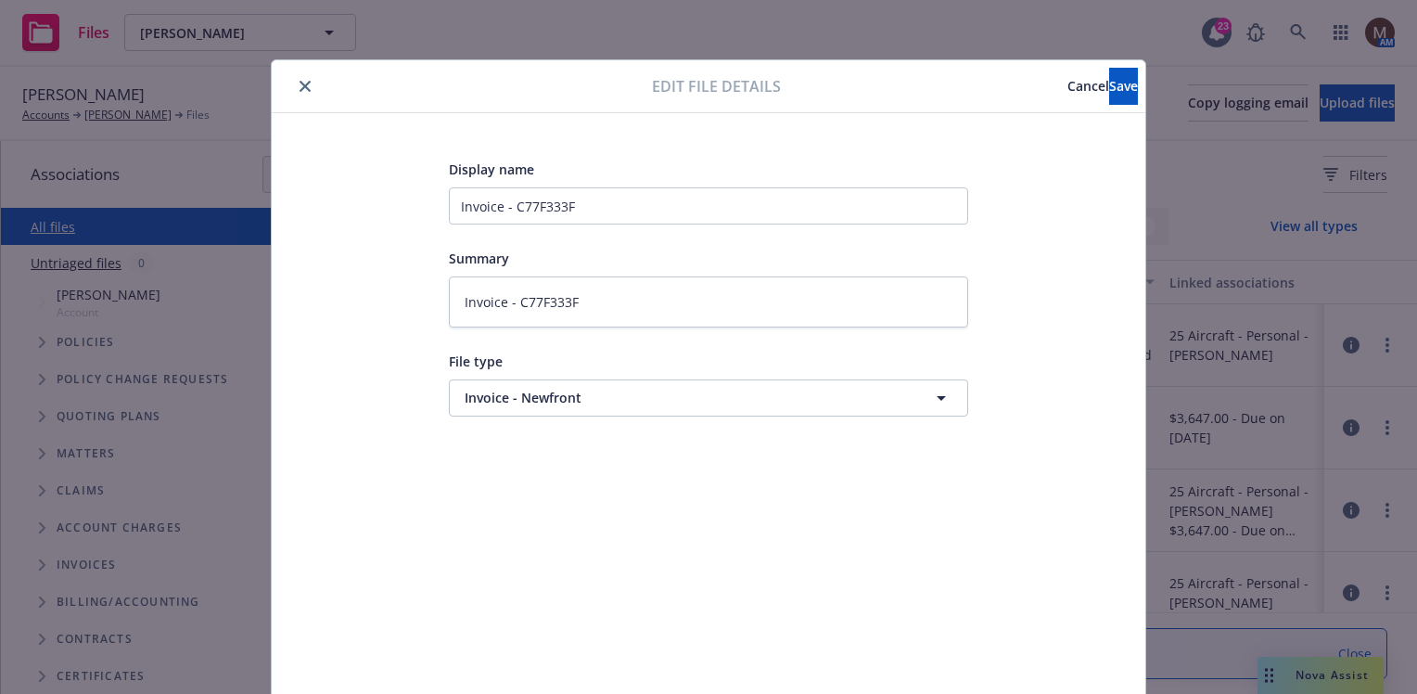
type textarea "x"
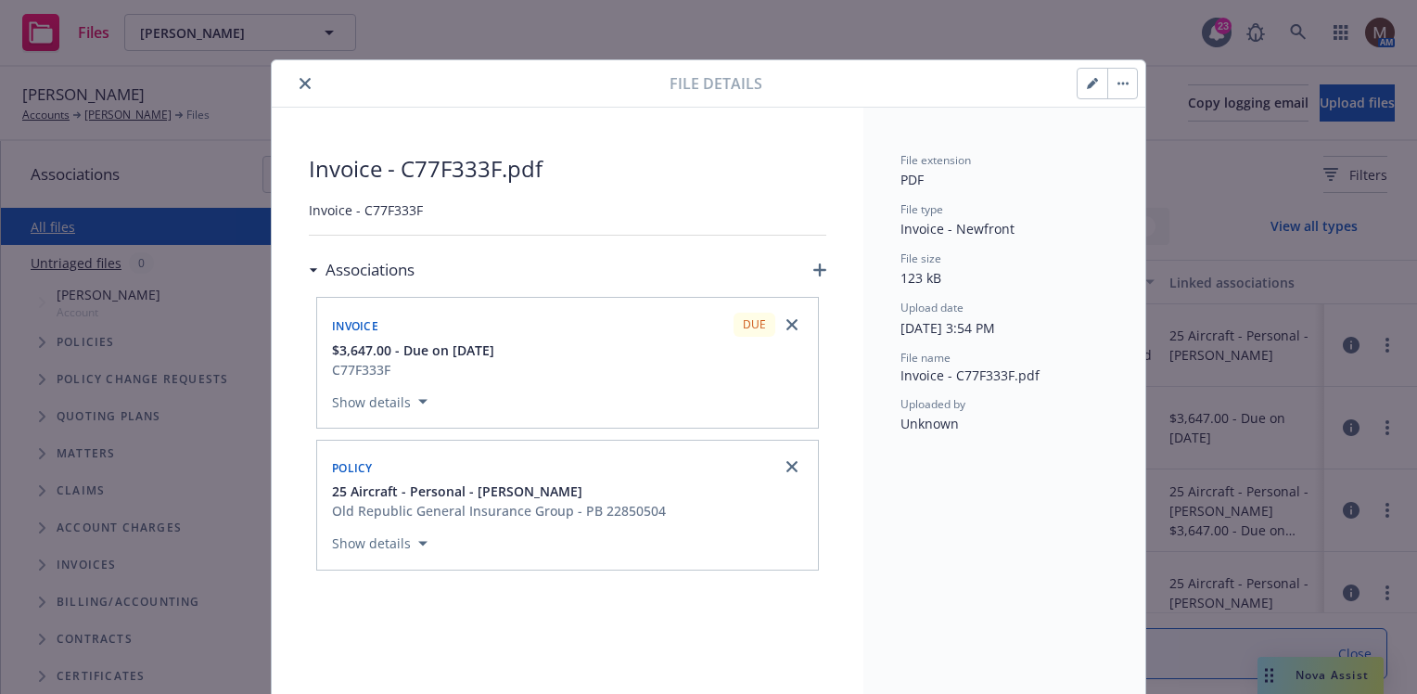
click at [300, 80] on icon "close" at bounding box center [305, 83] width 11 height 11
